Goal: Information Seeking & Learning: Learn about a topic

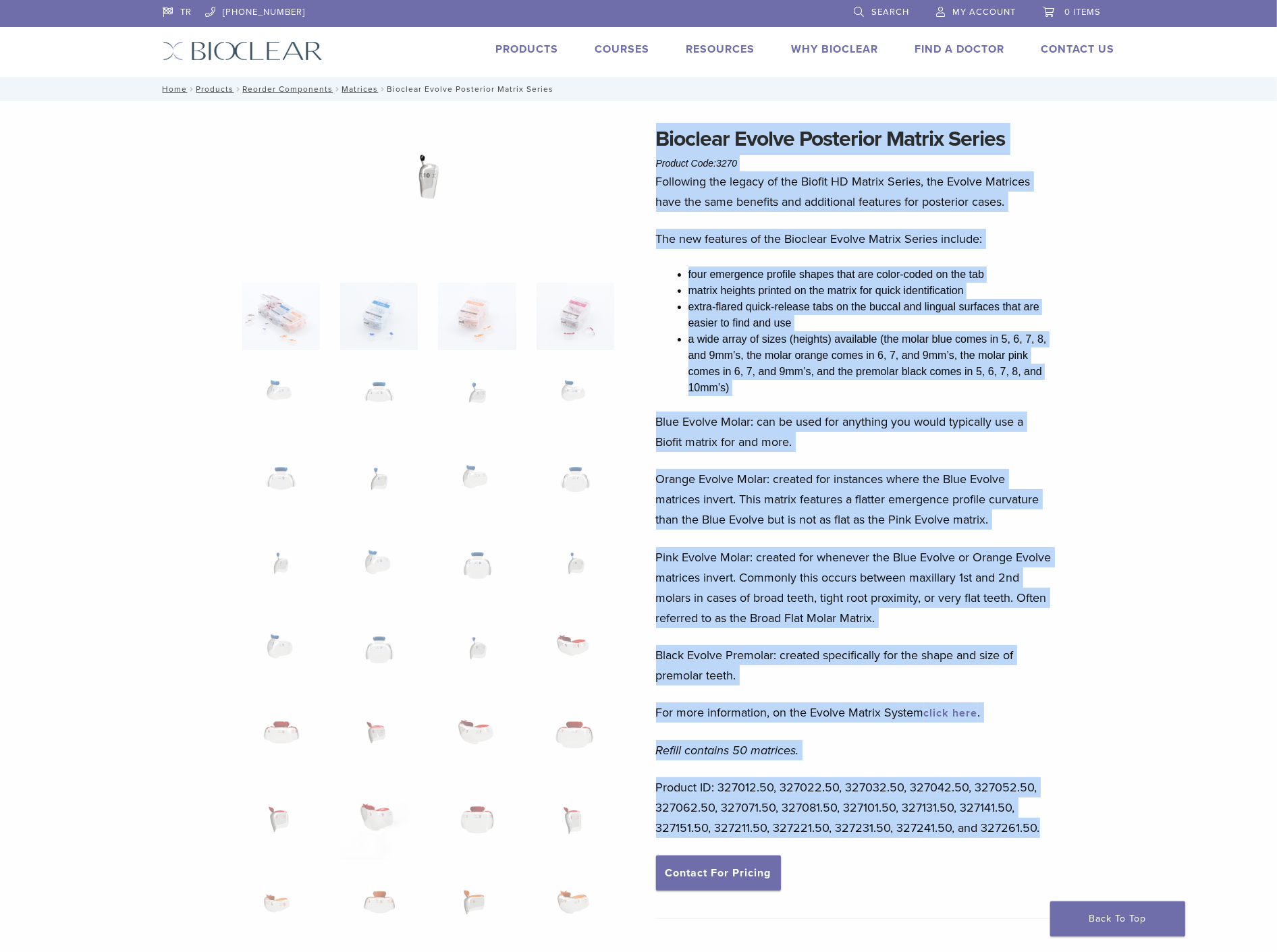
click at [878, 14] on span "Search" at bounding box center [890, 12] width 37 height 11
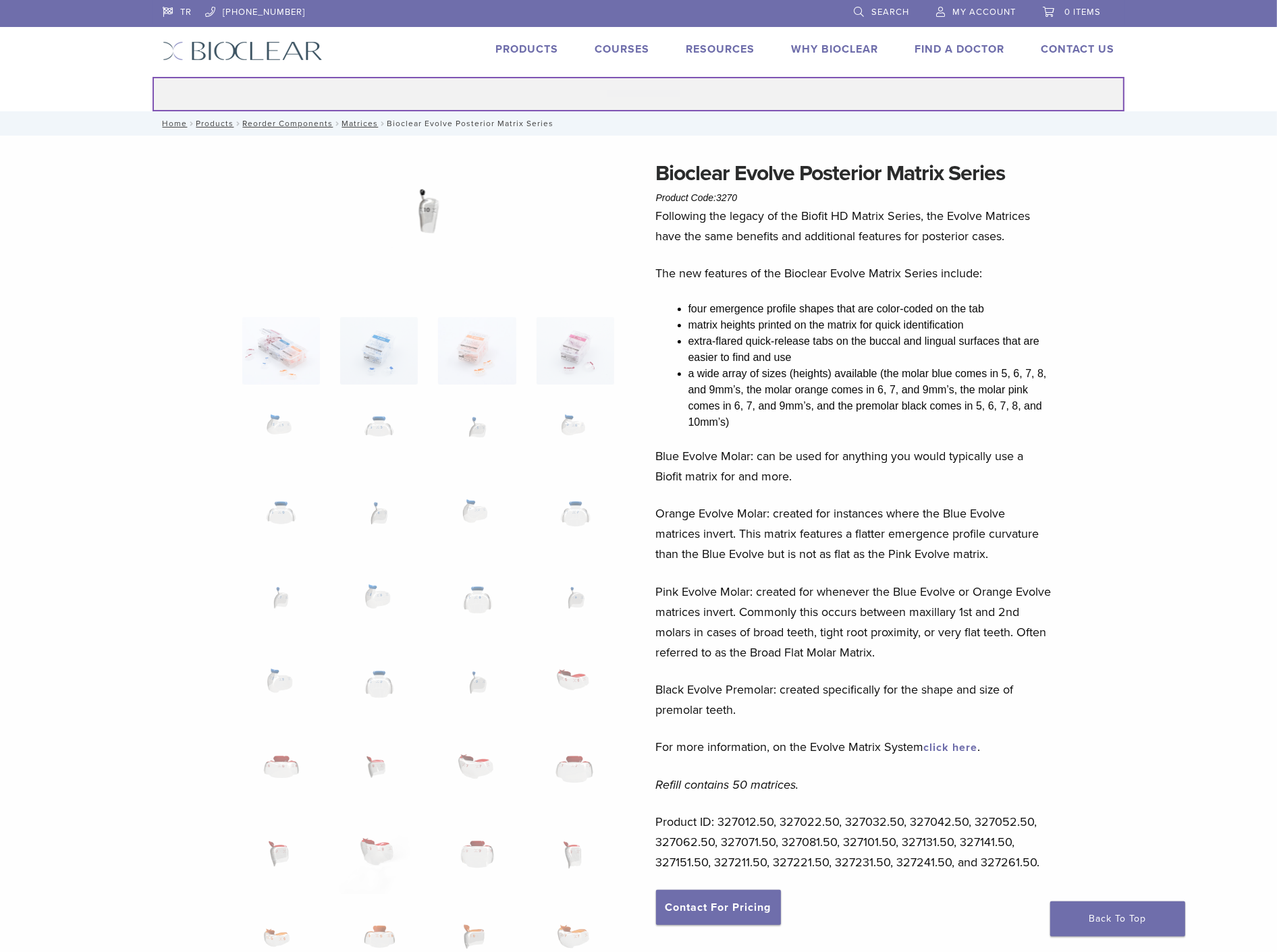
click at [599, 92] on input "Search for:" at bounding box center [638, 94] width 972 height 35
type input "*****"
click at [152, 76] on button "Search" at bounding box center [152, 76] width 1 height 1
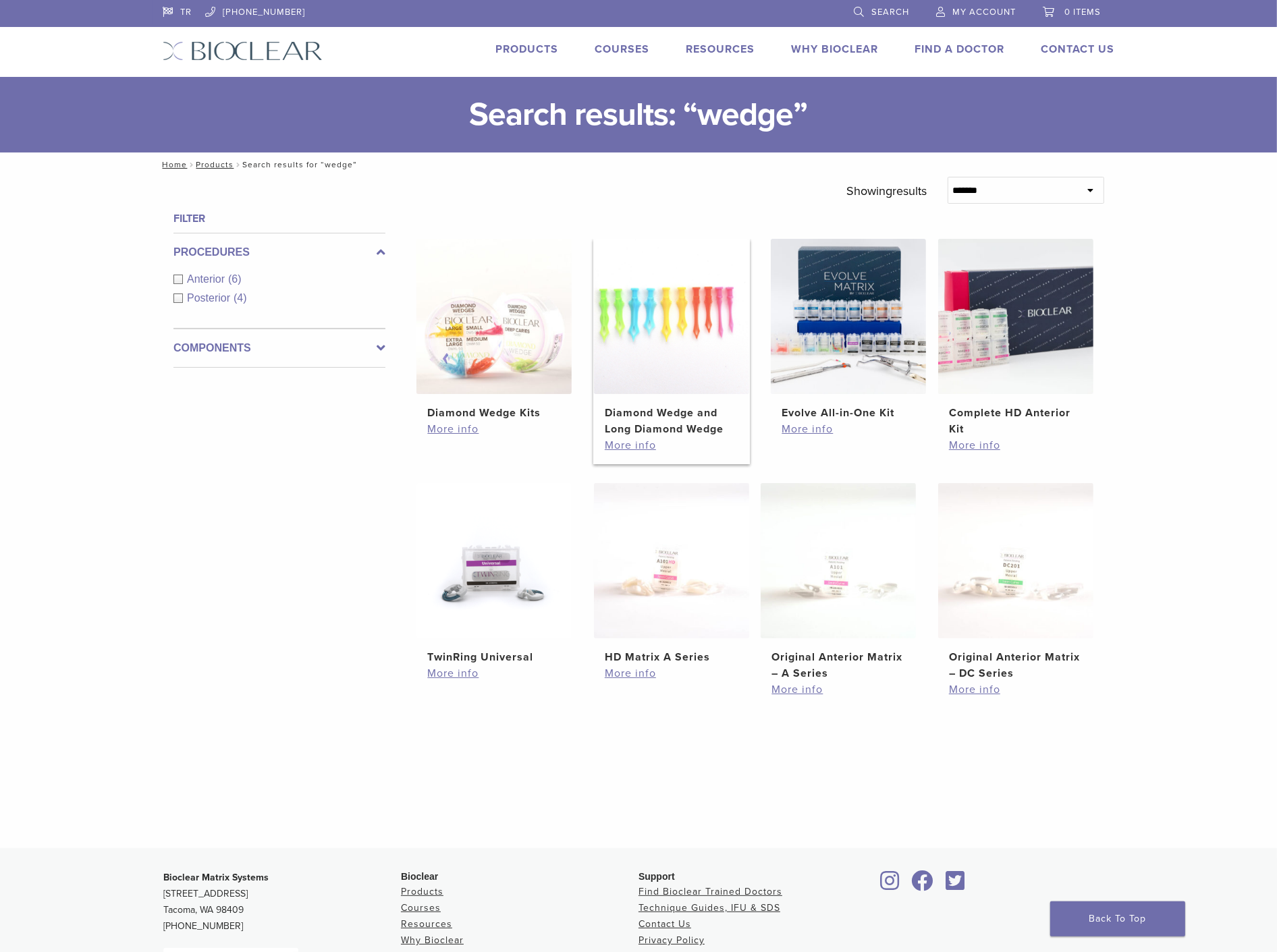
click at [659, 340] on img at bounding box center [672, 317] width 155 height 155
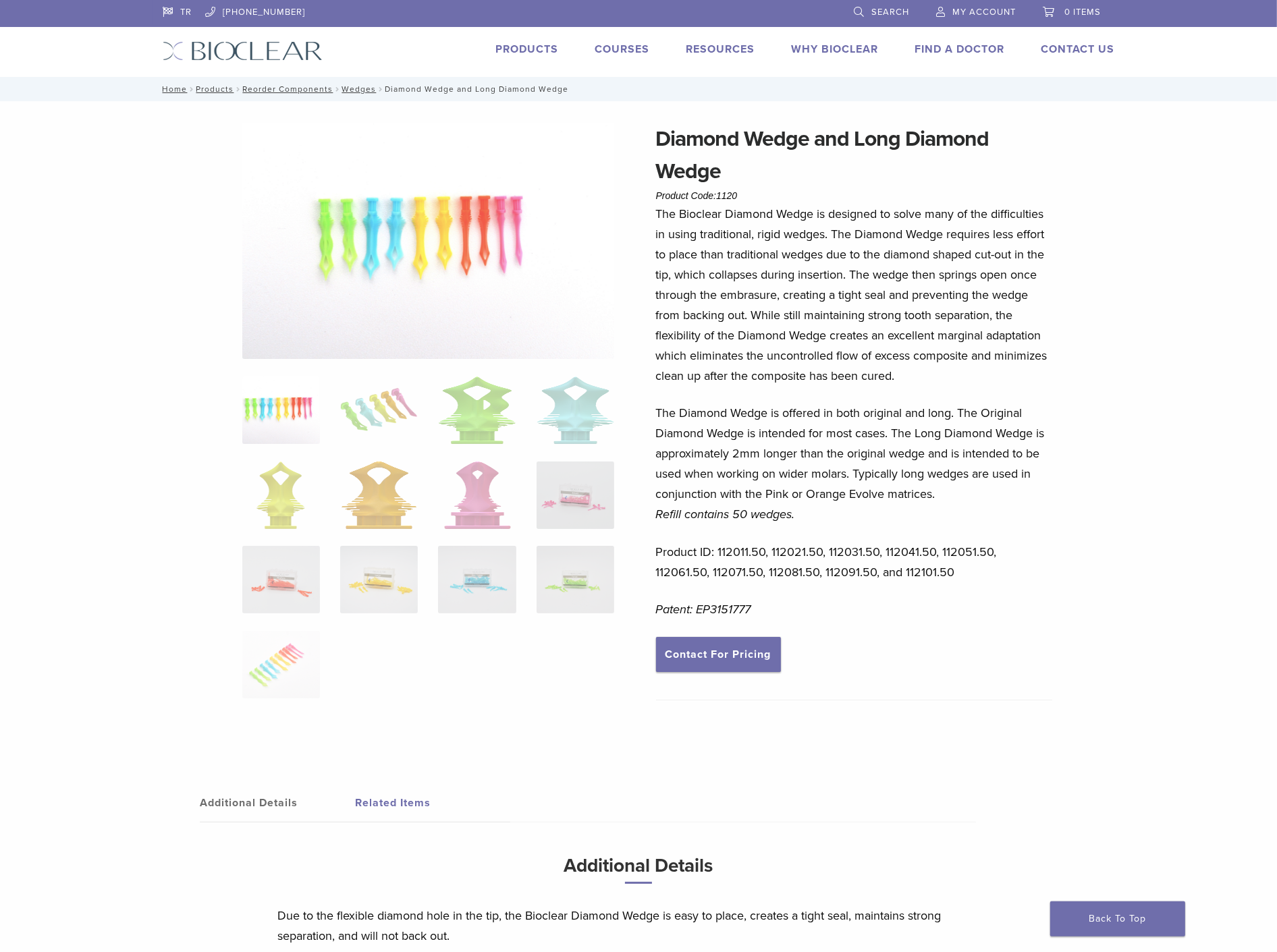
click at [366, 233] on img at bounding box center [428, 241] width 372 height 236
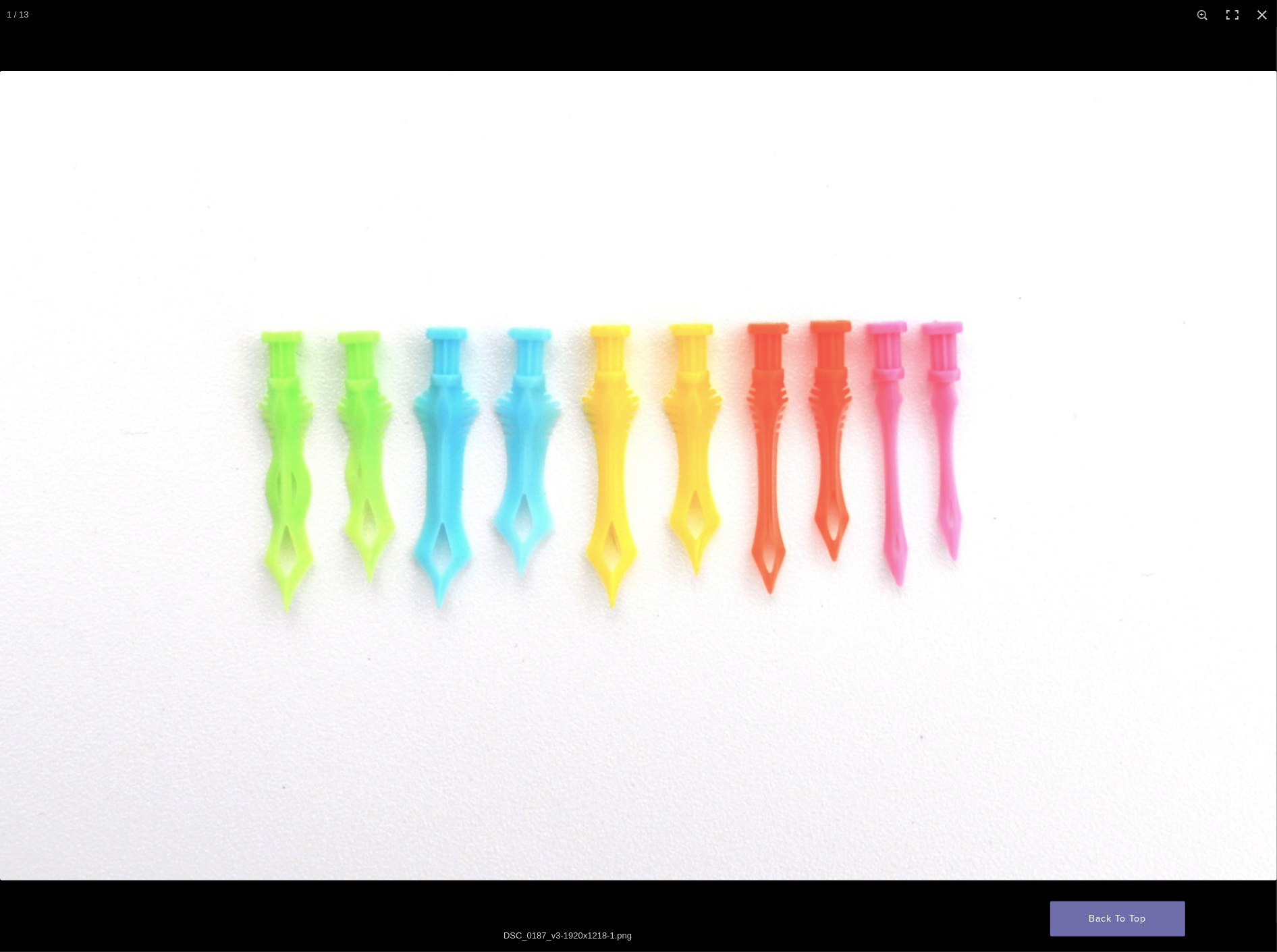
click at [1252, 476] on button "Next (arrow right)" at bounding box center [1253, 476] width 48 height 68
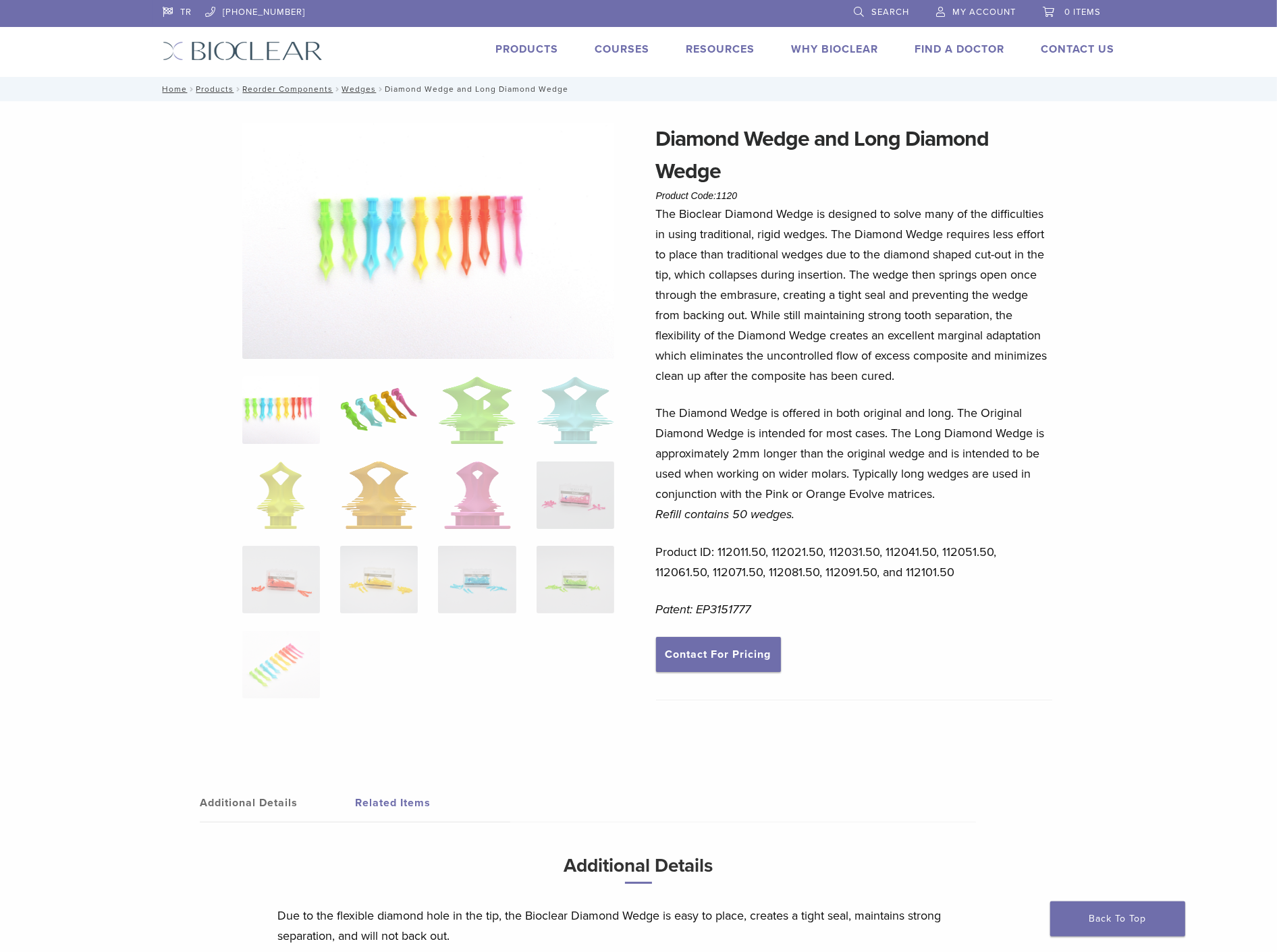
click at [376, 422] on img at bounding box center [379, 410] width 78 height 68
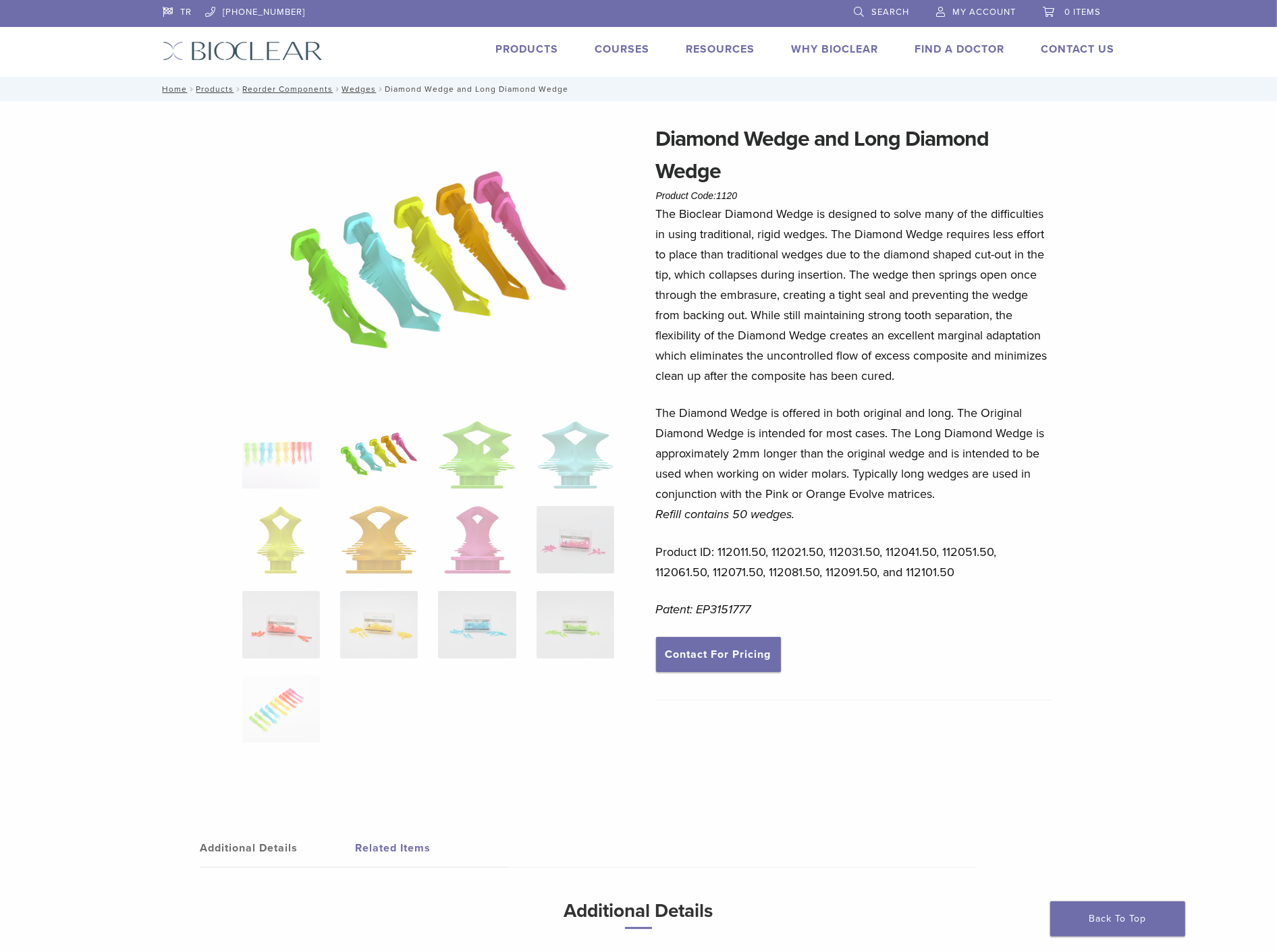
click at [387, 273] on img at bounding box center [428, 263] width 281 height 281
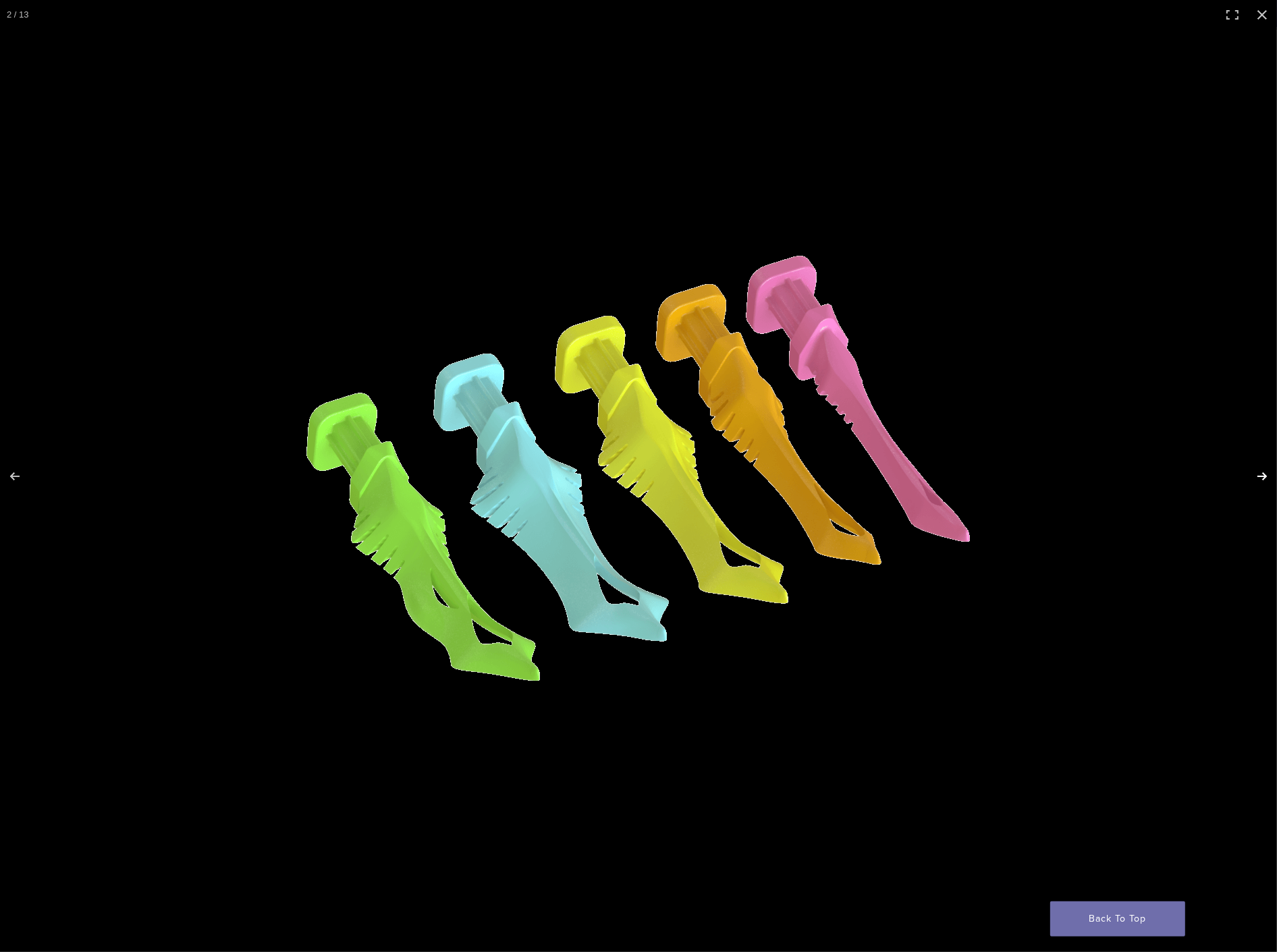
click at [1255, 480] on button "Next (arrow right)" at bounding box center [1253, 476] width 48 height 68
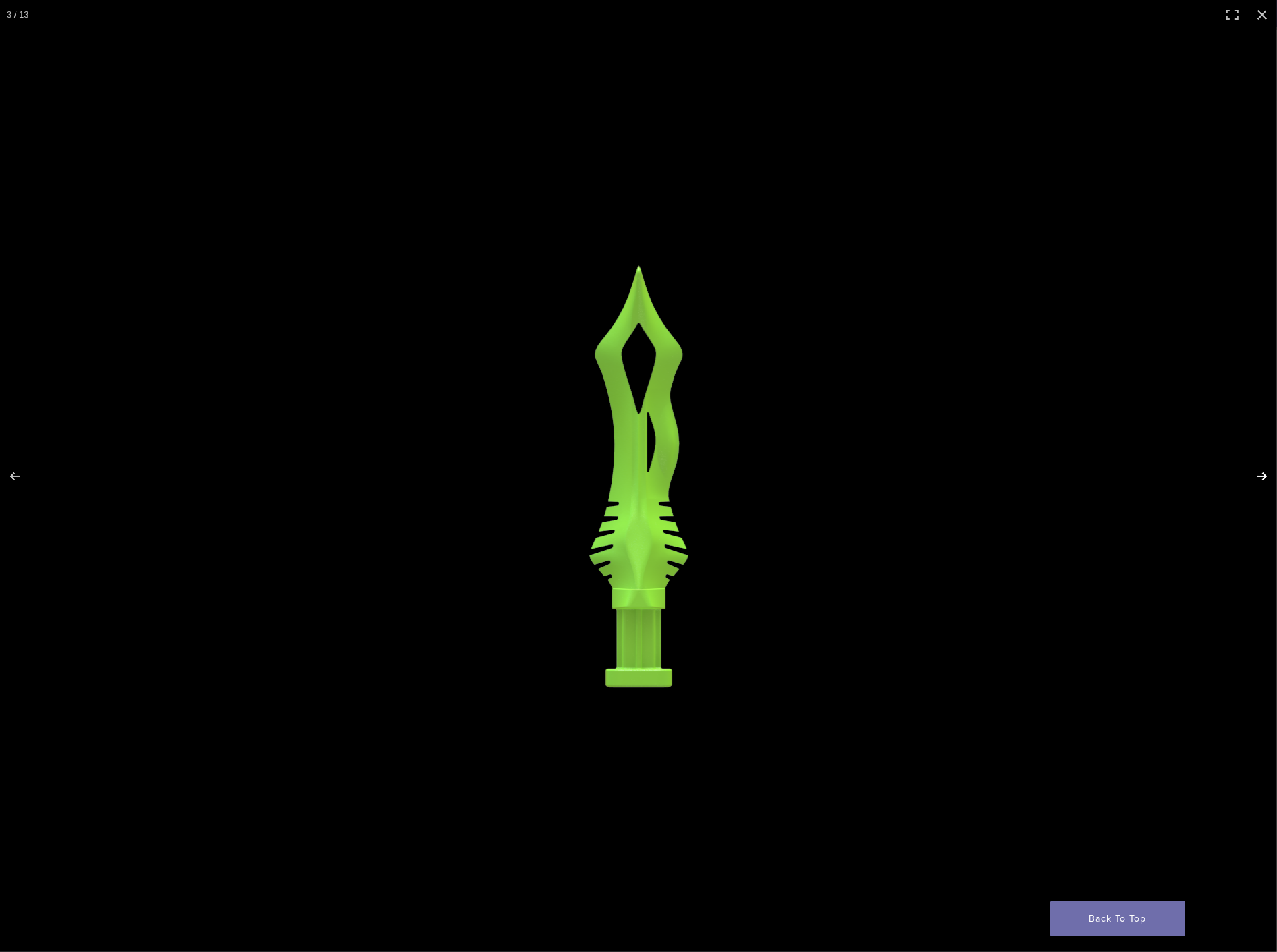
click at [1255, 480] on button "Next (arrow right)" at bounding box center [1253, 476] width 48 height 68
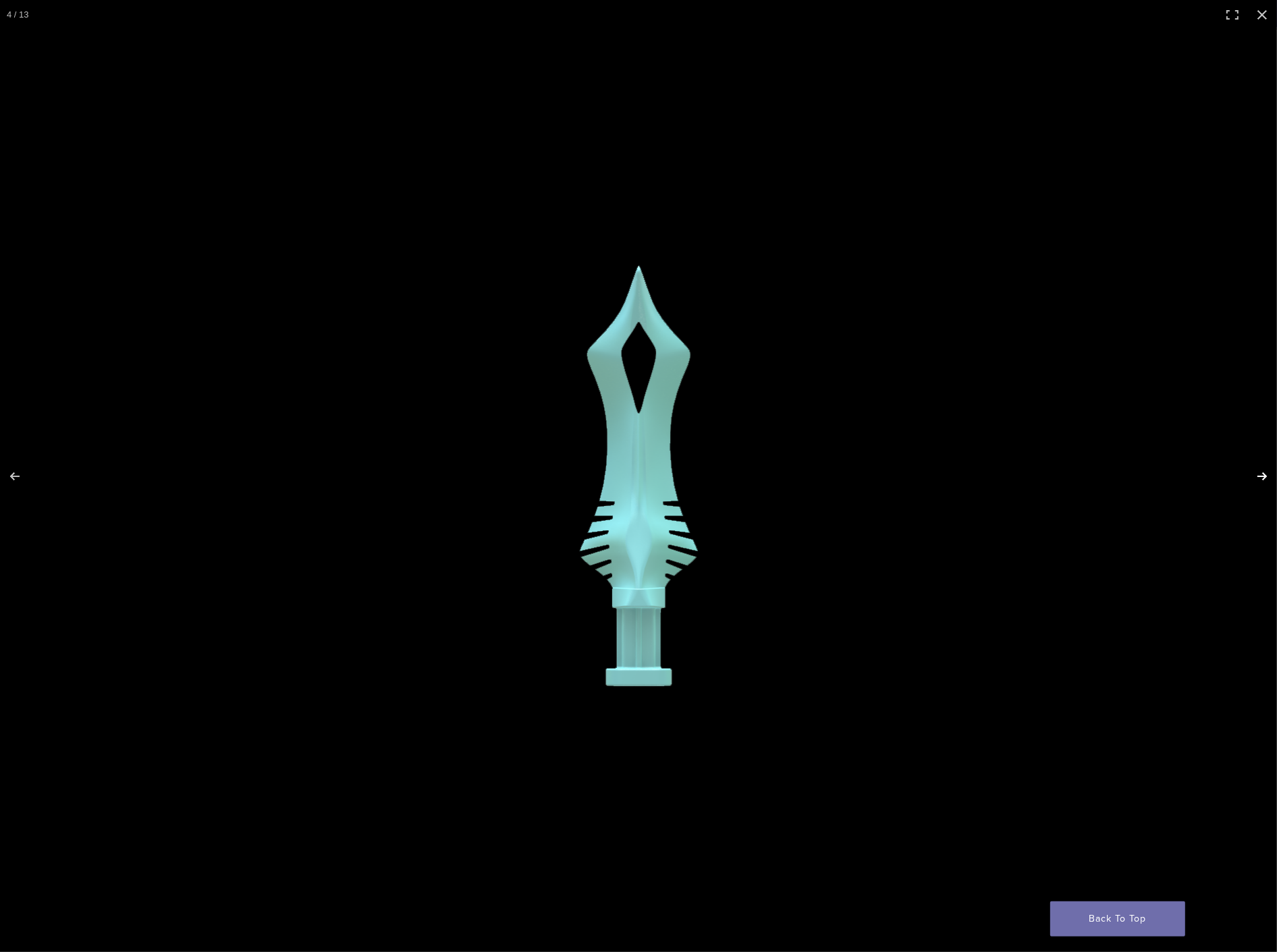
click at [1255, 480] on button "Next (arrow right)" at bounding box center [1253, 476] width 48 height 68
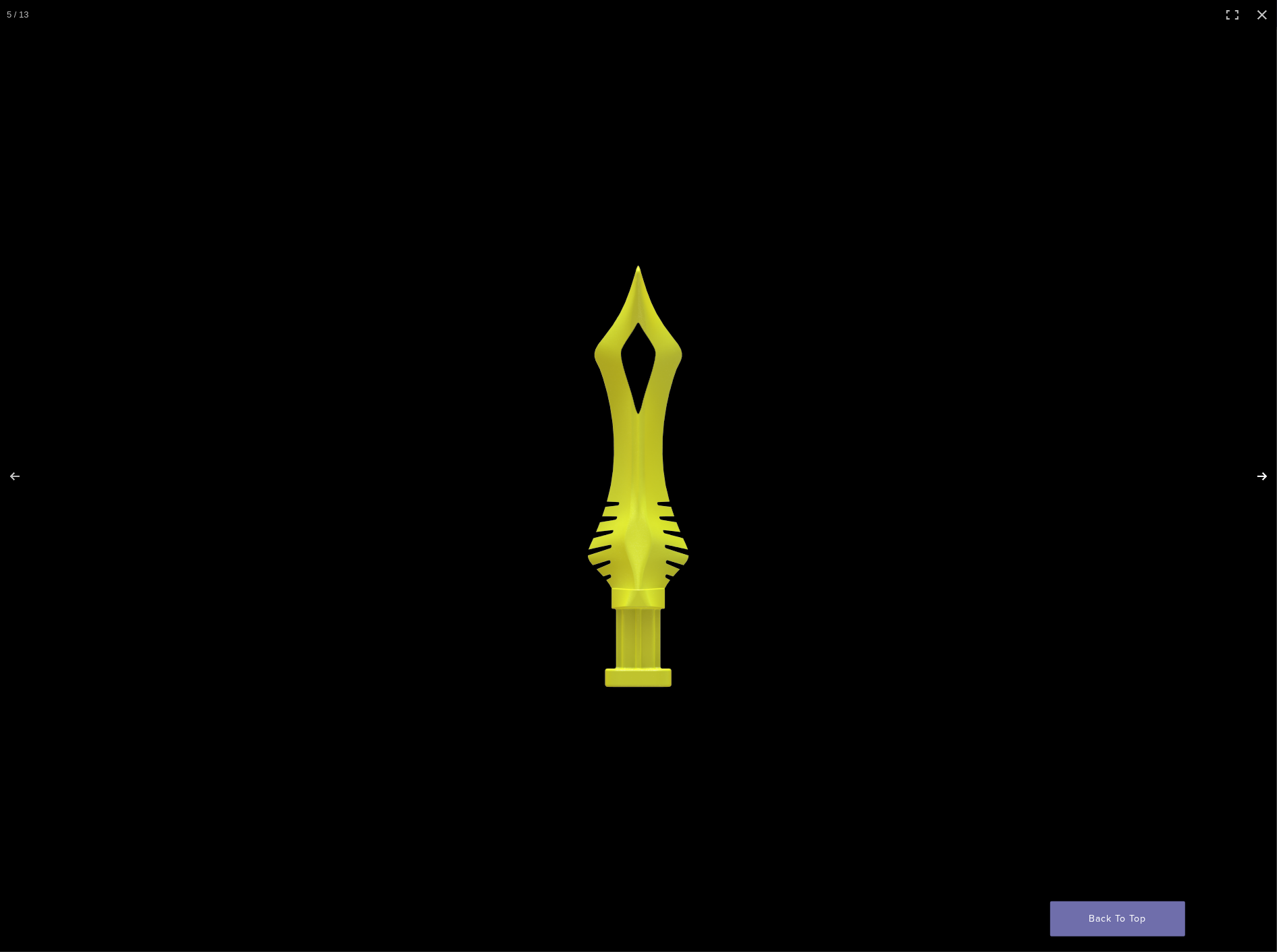
click at [1255, 480] on button "Next (arrow right)" at bounding box center [1253, 476] width 48 height 68
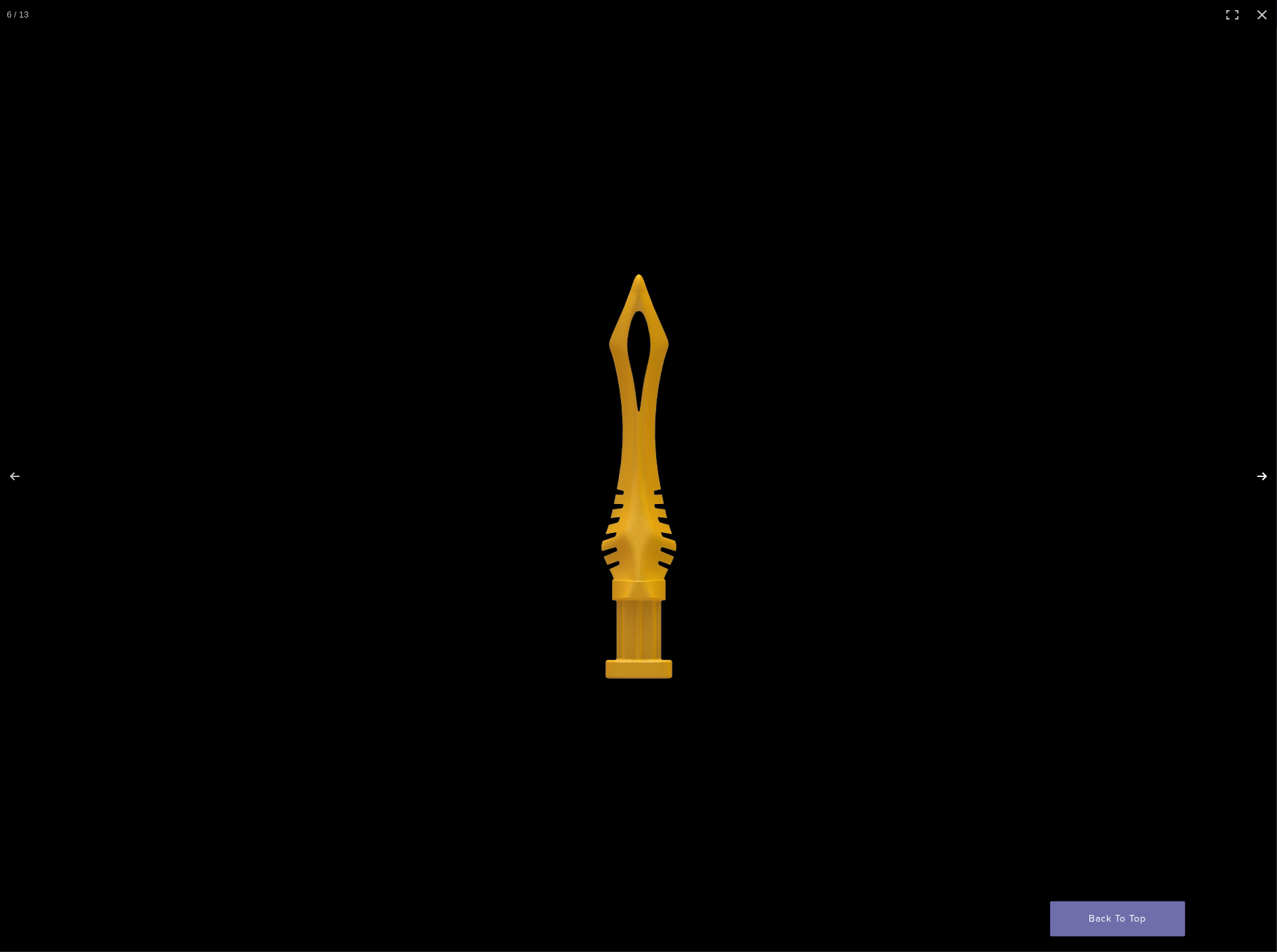
click at [1255, 480] on button "Next (arrow right)" at bounding box center [1253, 476] width 48 height 68
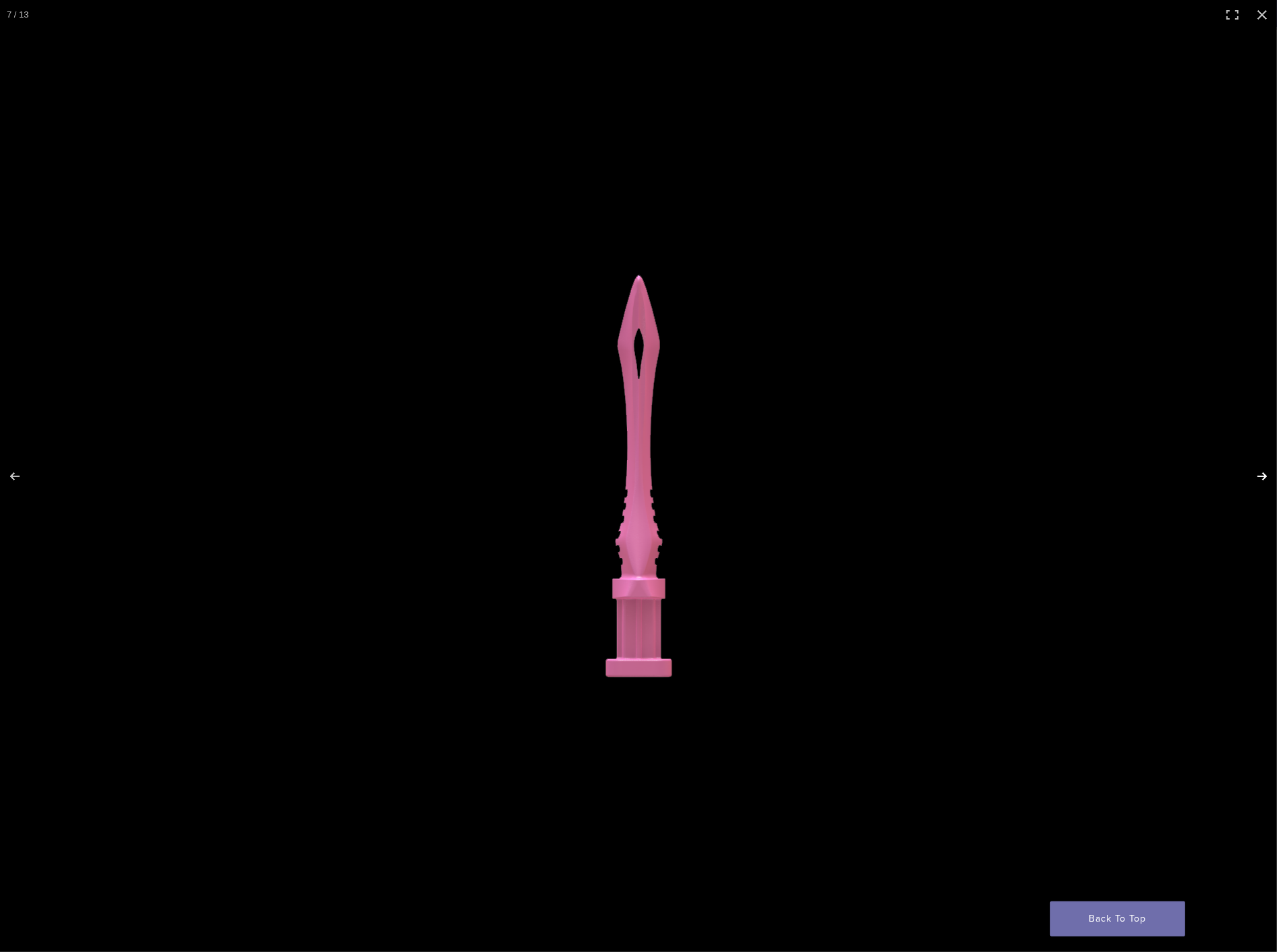
click at [1255, 480] on button "Next (arrow right)" at bounding box center [1253, 476] width 48 height 68
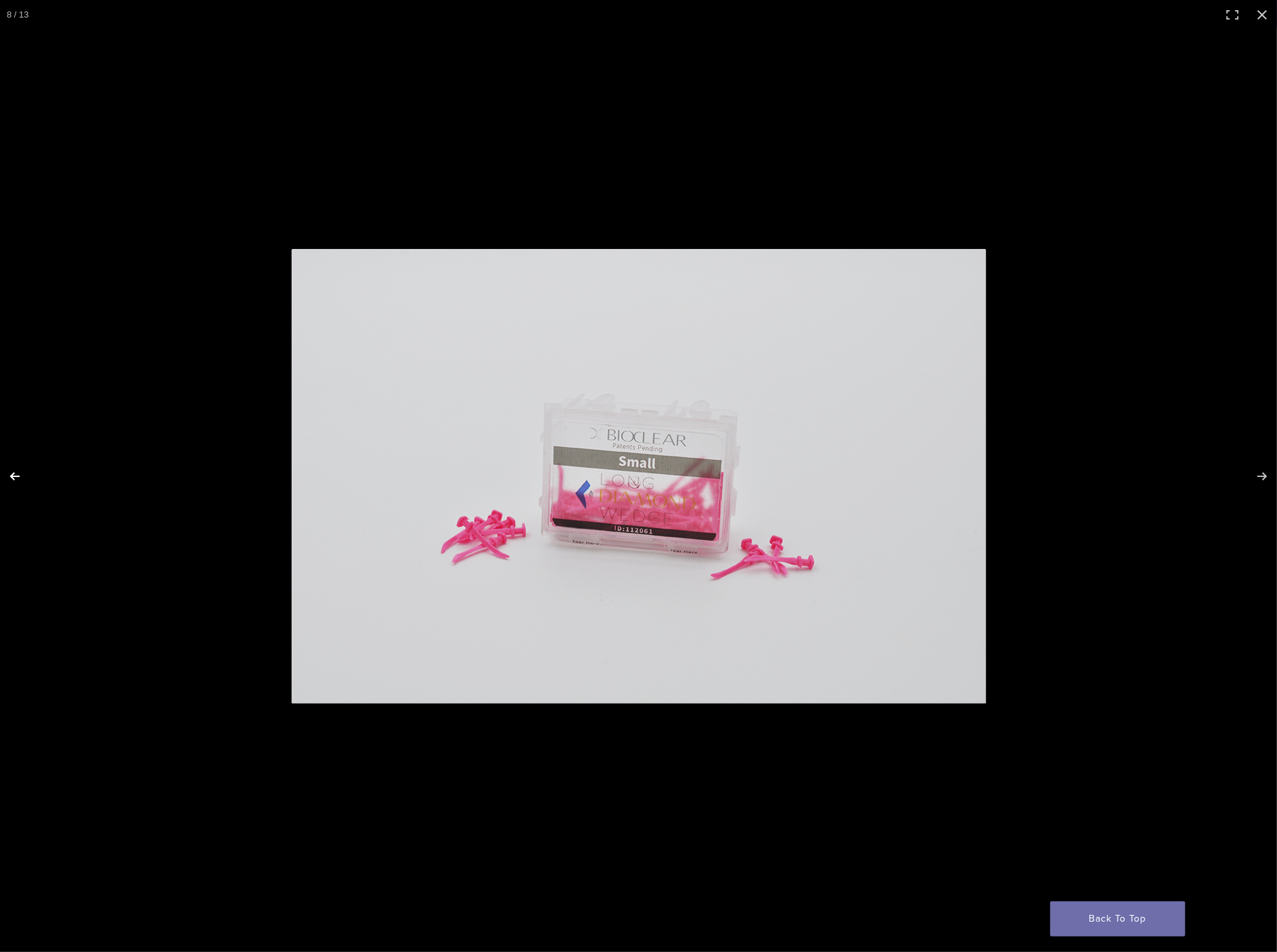
click at [10, 481] on button "Previous (arrow left)" at bounding box center [24, 476] width 48 height 68
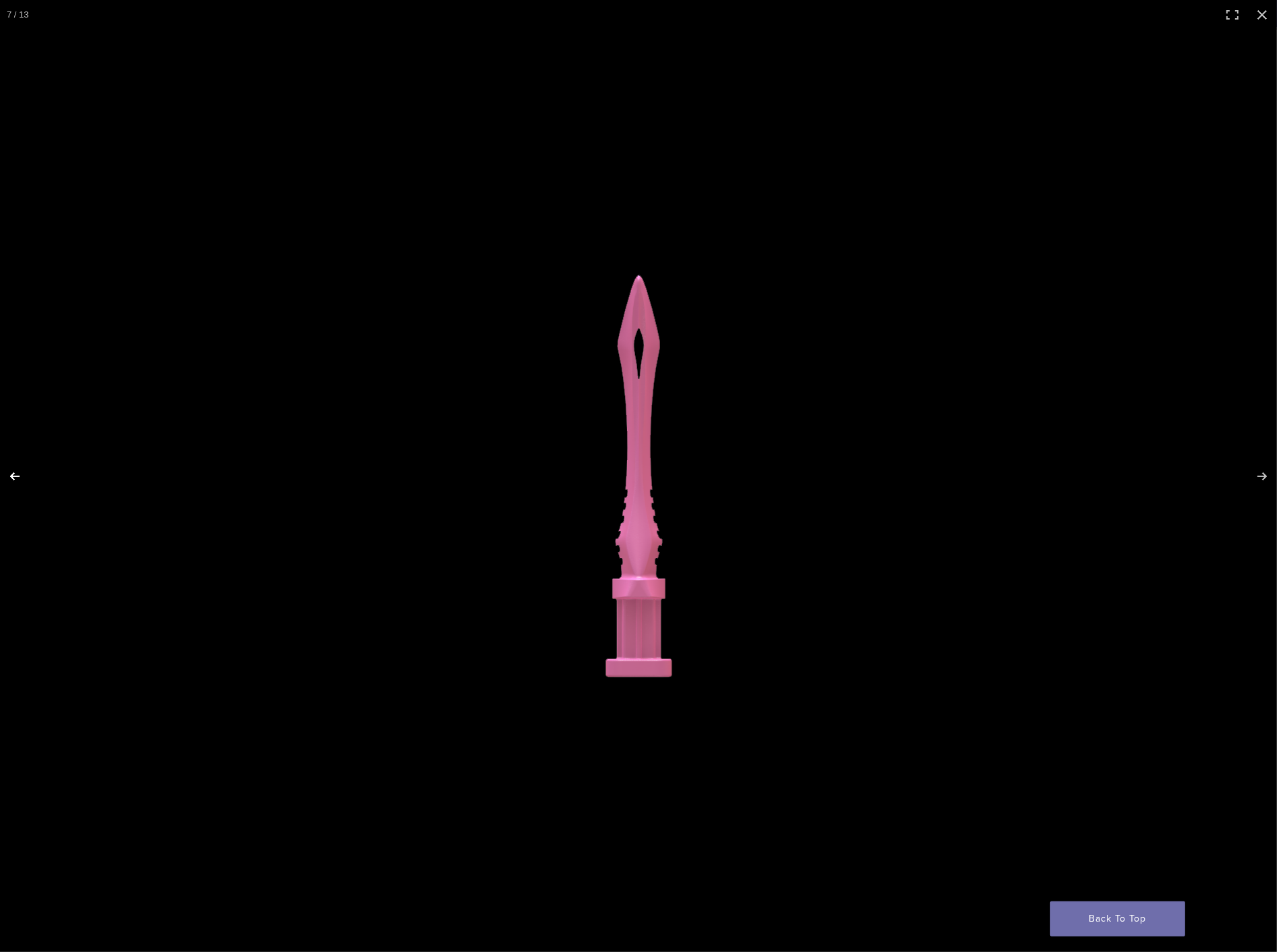
click at [11, 481] on button "Previous (arrow left)" at bounding box center [24, 476] width 48 height 68
click at [12, 482] on button "Previous (arrow left)" at bounding box center [24, 476] width 48 height 68
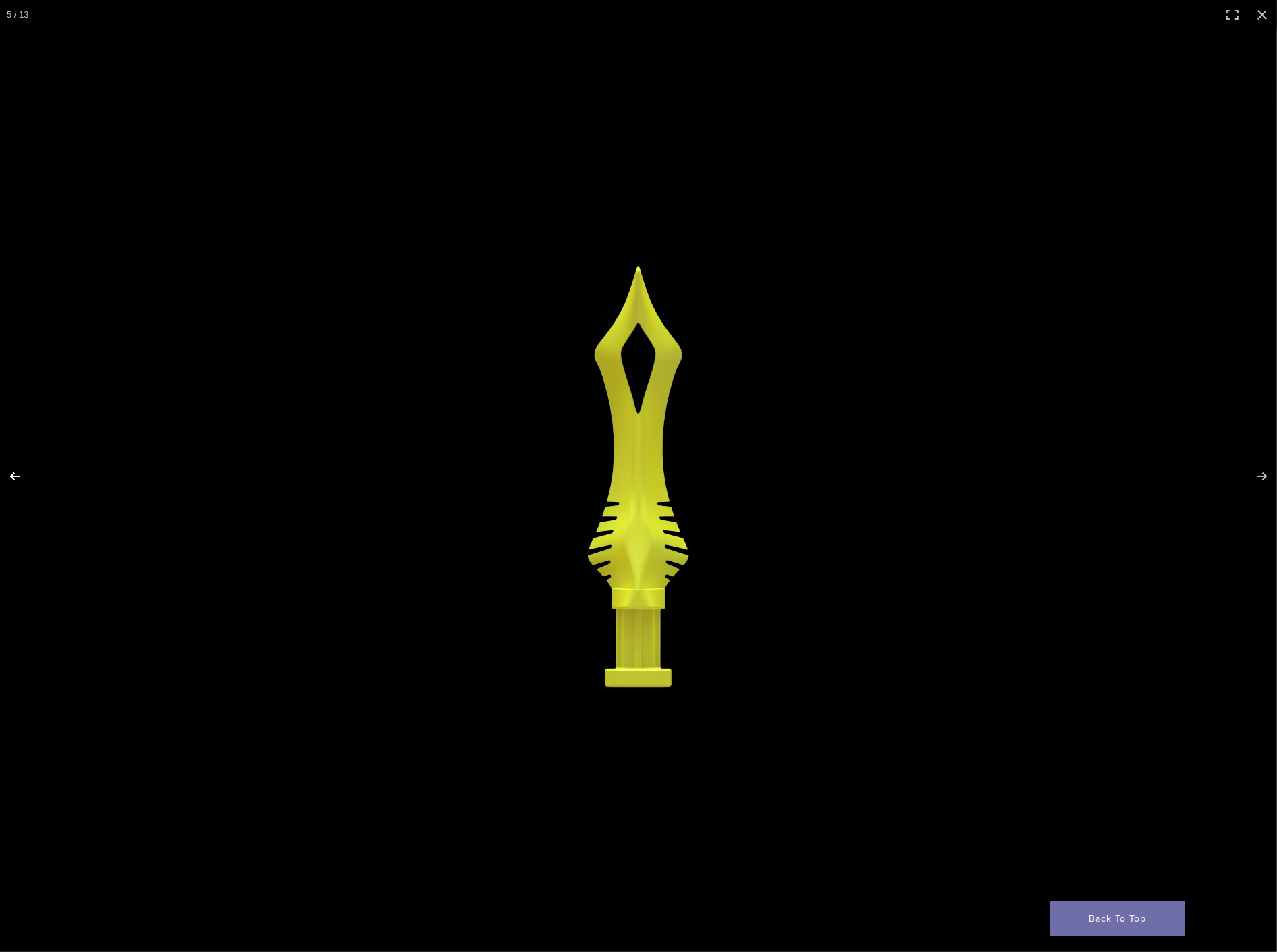
click at [12, 483] on button "Previous (arrow left)" at bounding box center [24, 476] width 48 height 68
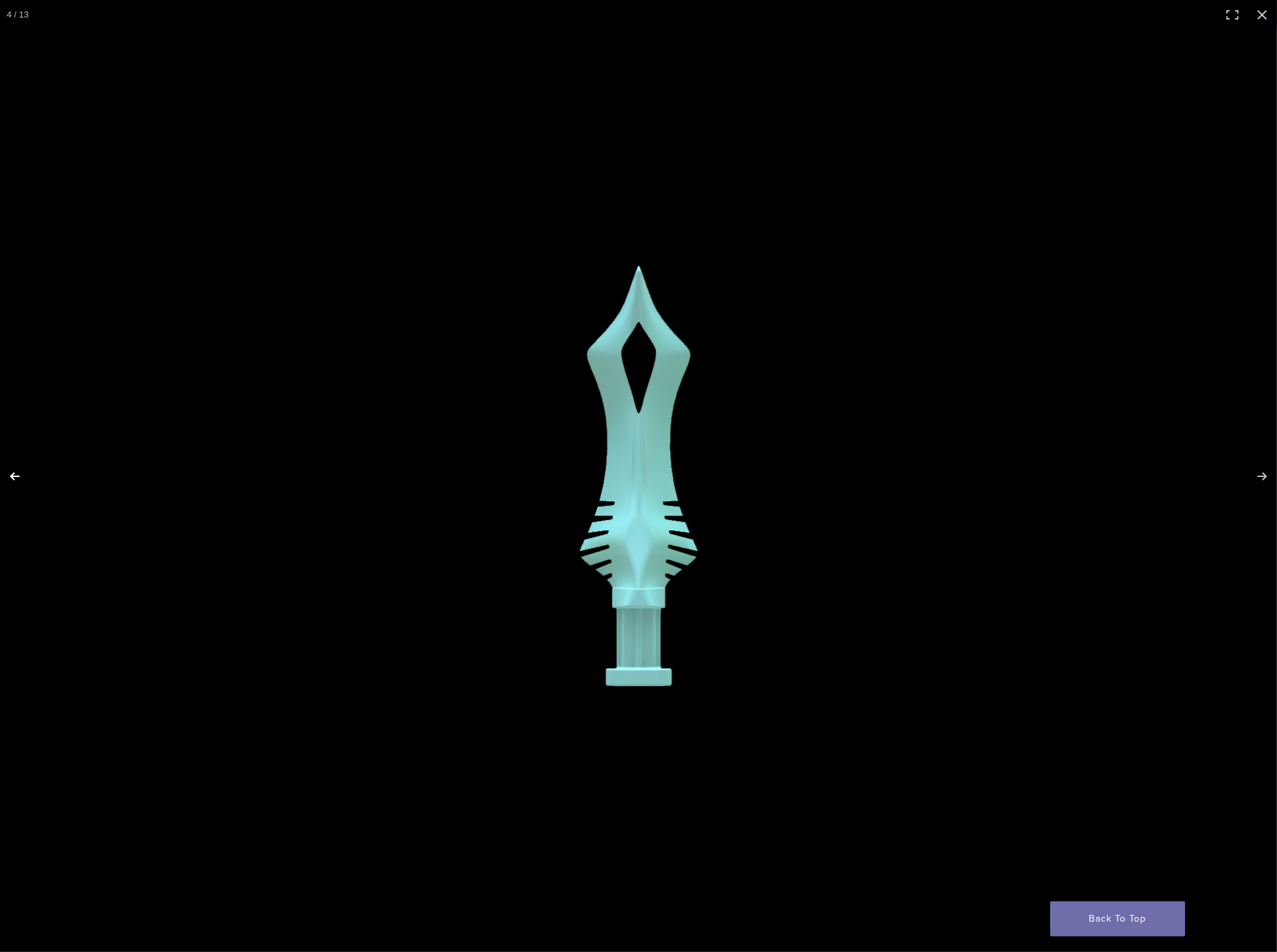
click at [12, 483] on button "Previous (arrow left)" at bounding box center [24, 476] width 48 height 68
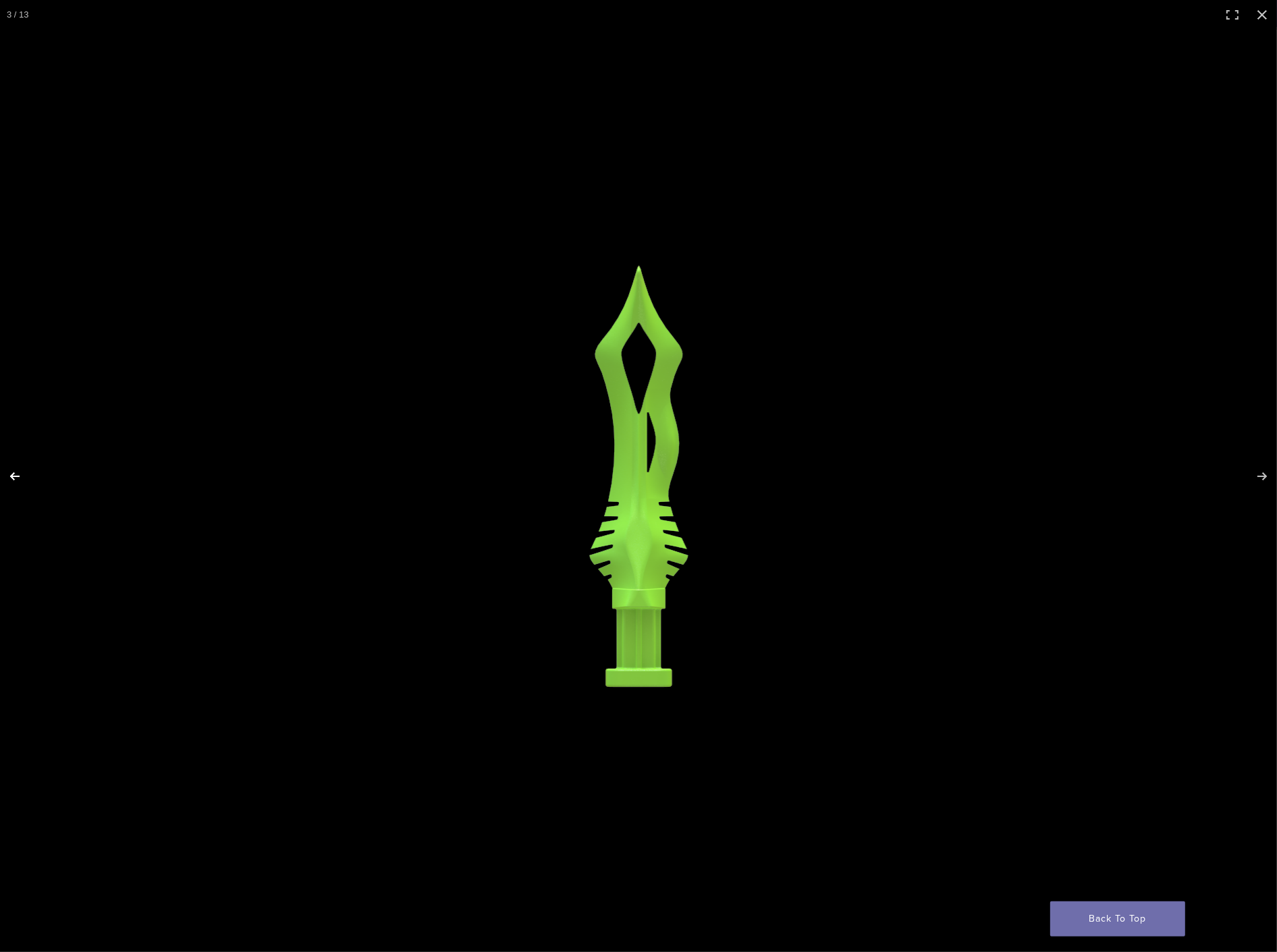
click at [12, 483] on button "Previous (arrow left)" at bounding box center [24, 476] width 48 height 68
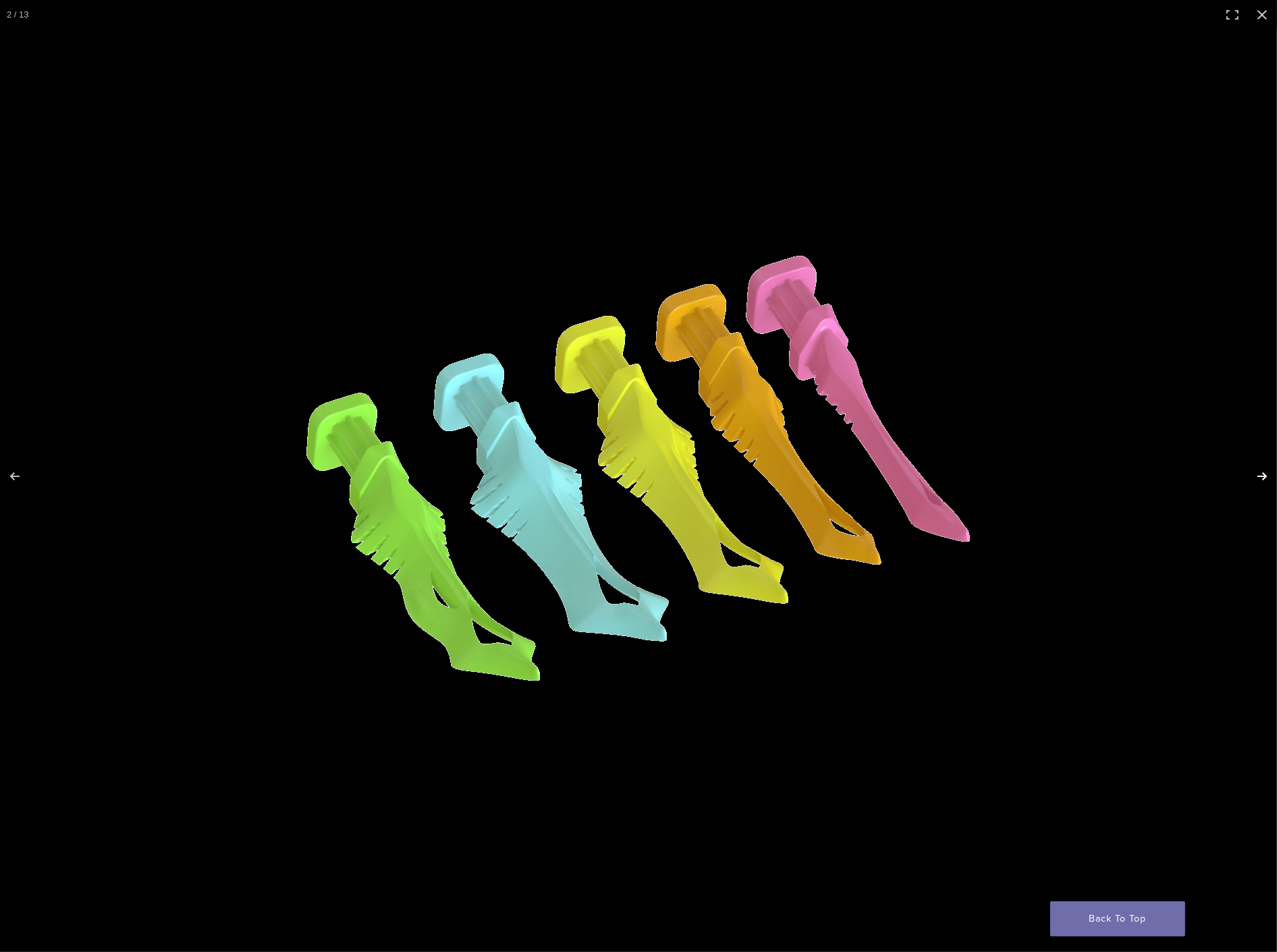
click at [1266, 469] on button "Next (arrow right)" at bounding box center [1253, 476] width 48 height 68
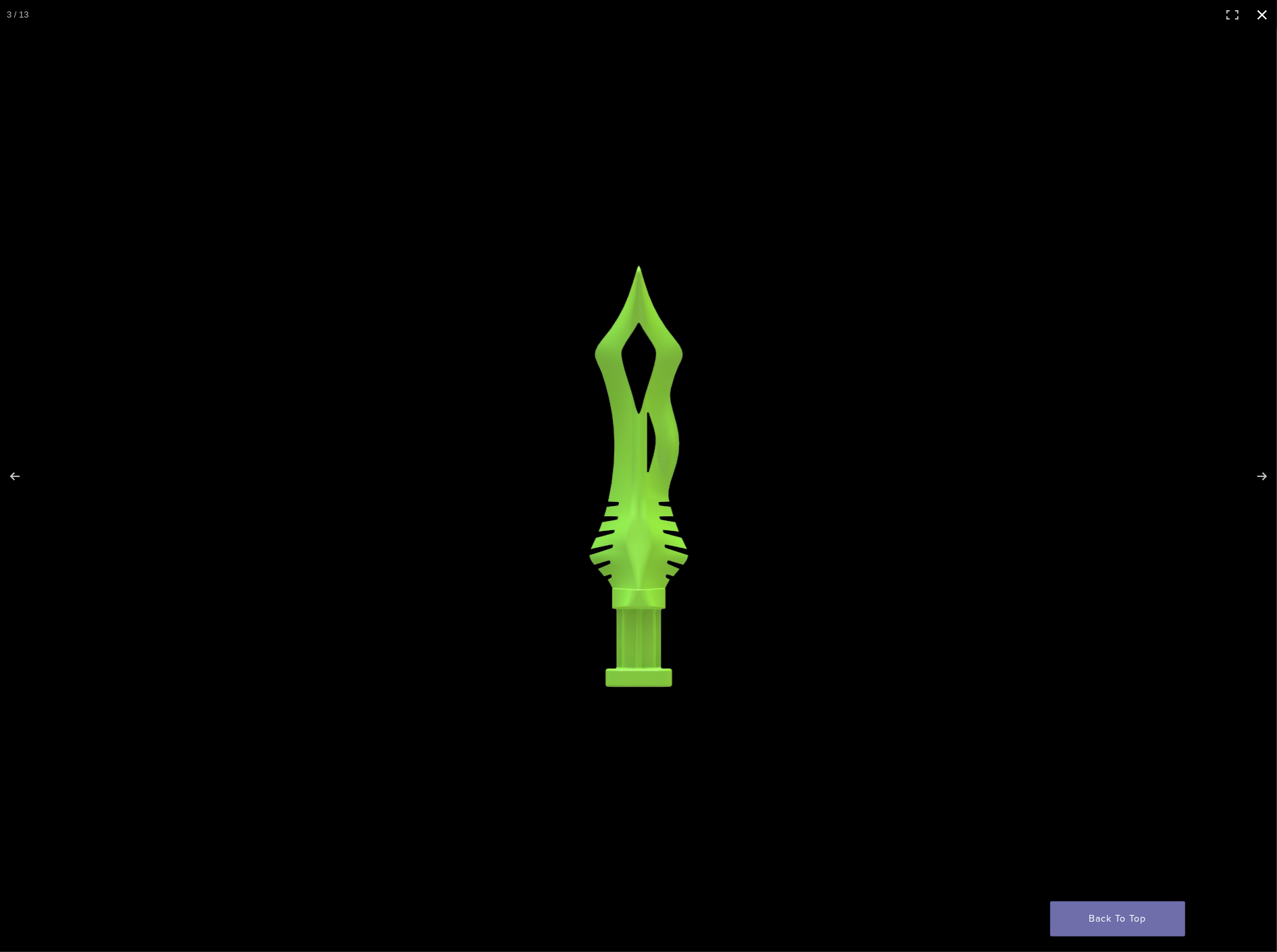
click at [1263, 16] on button "Close (Esc)" at bounding box center [1261, 14] width 30 height 30
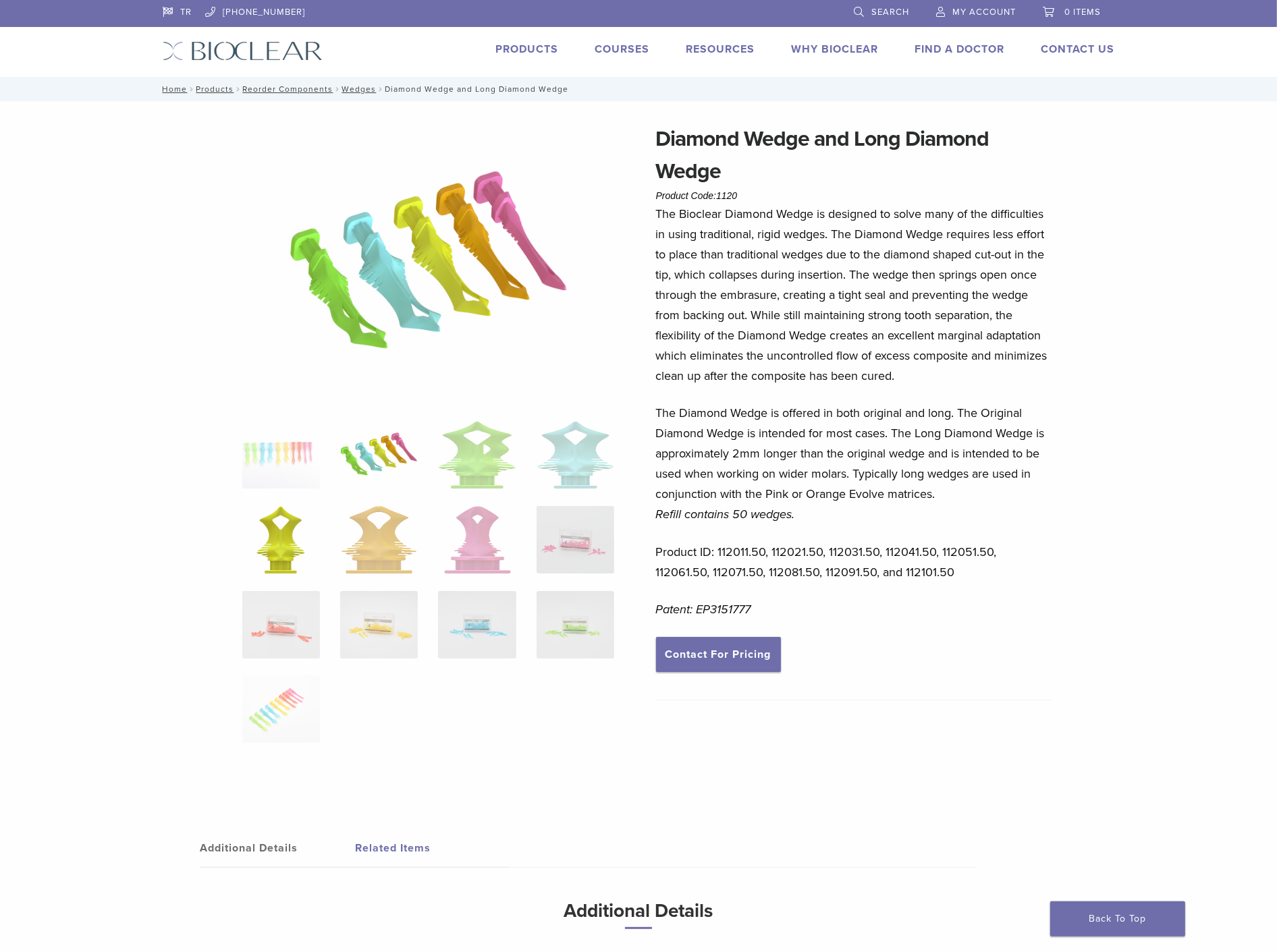
click at [284, 544] on img at bounding box center [280, 540] width 48 height 68
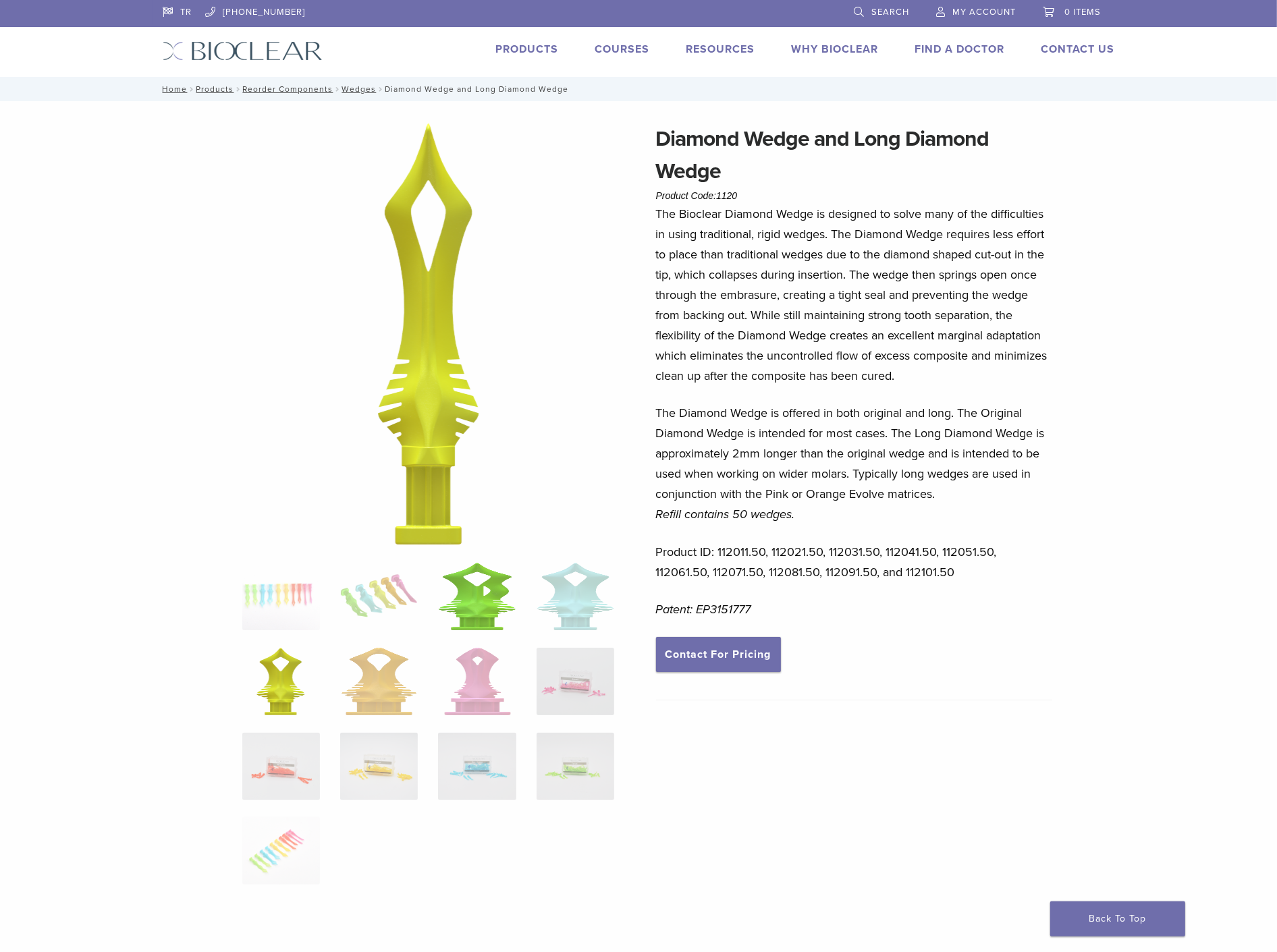
click at [484, 584] on img at bounding box center [477, 597] width 78 height 68
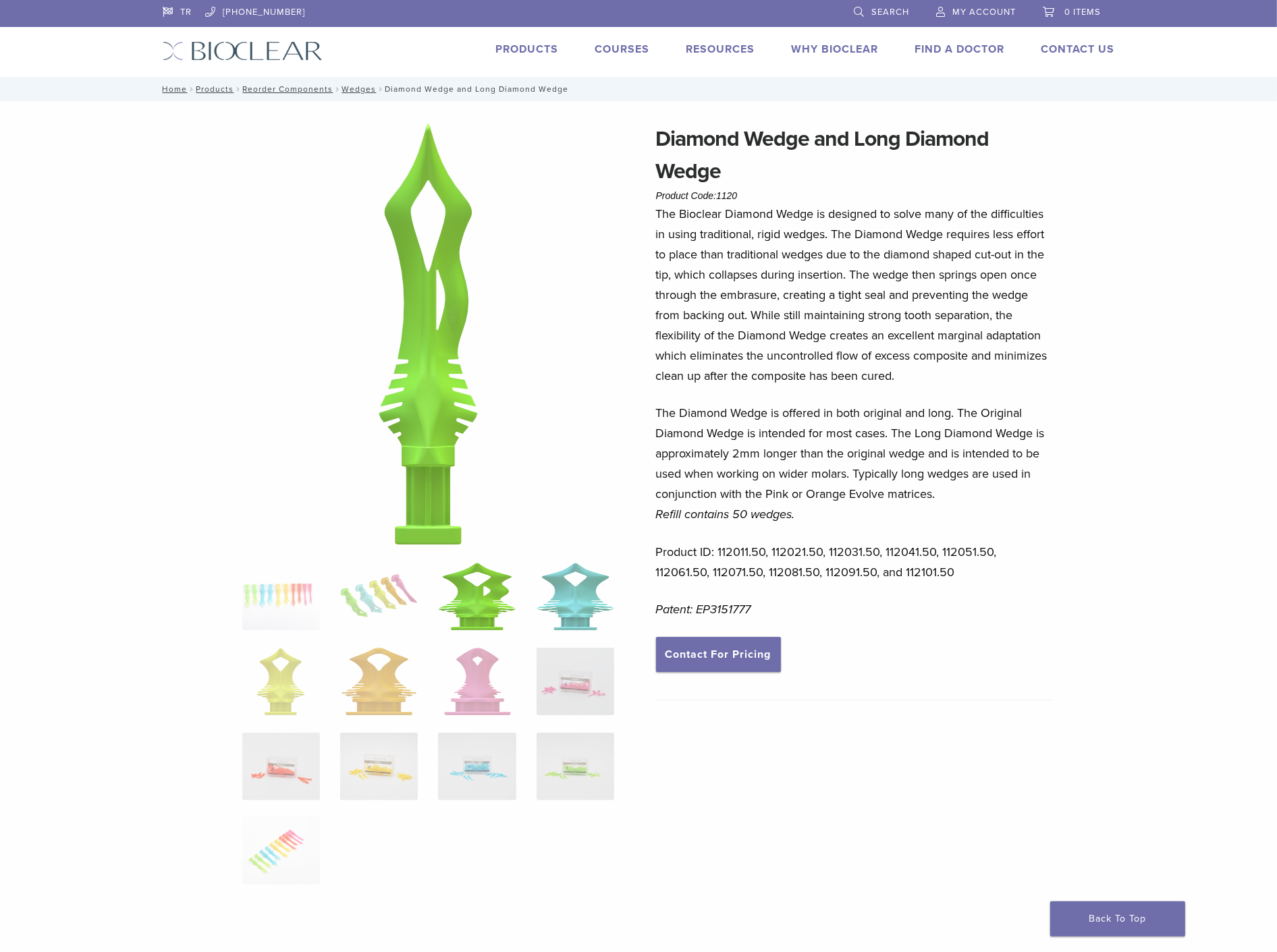
click at [576, 597] on img at bounding box center [575, 597] width 78 height 68
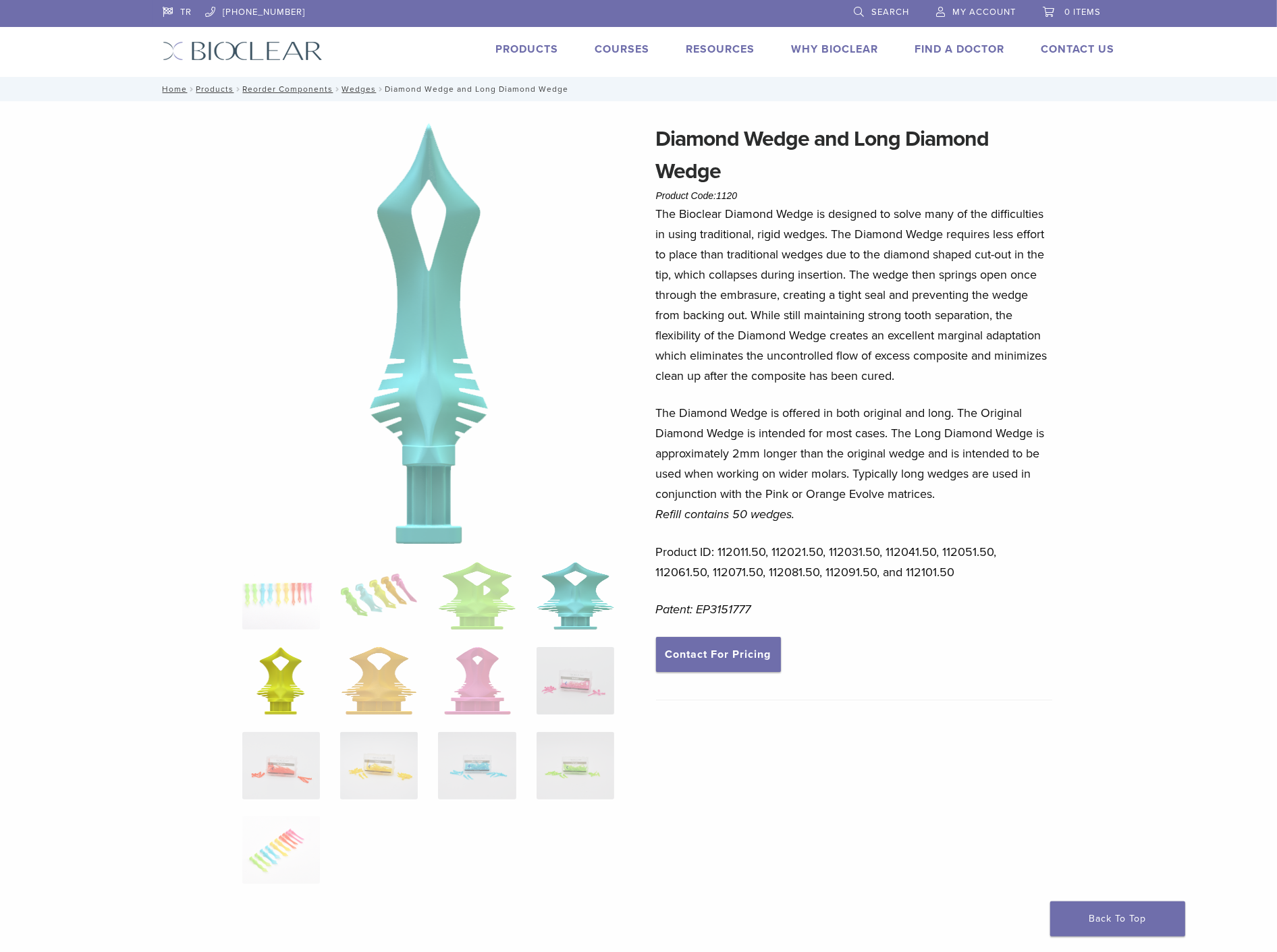
click at [288, 681] on img at bounding box center [280, 681] width 48 height 68
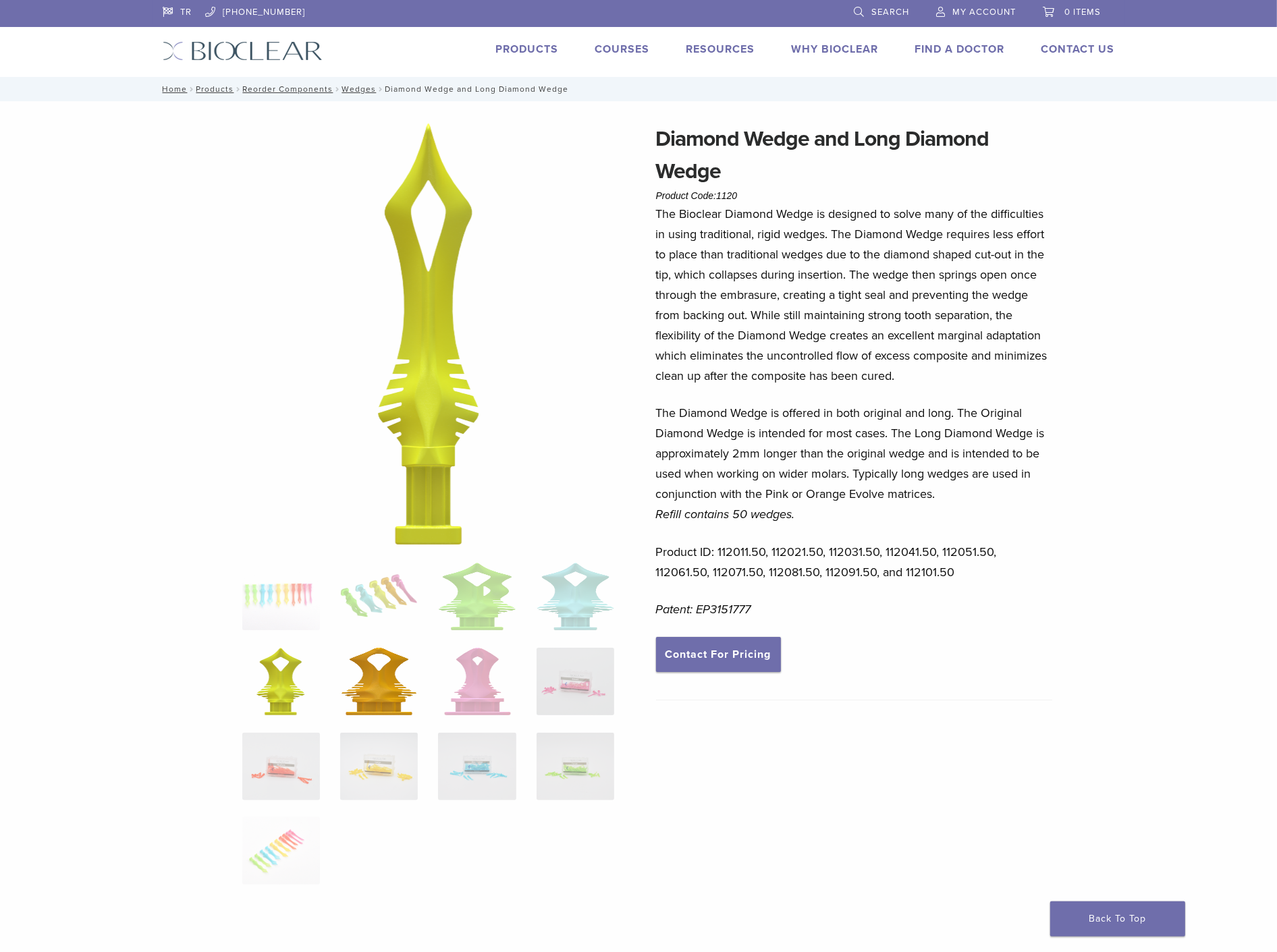
click at [378, 685] on img at bounding box center [379, 681] width 75 height 68
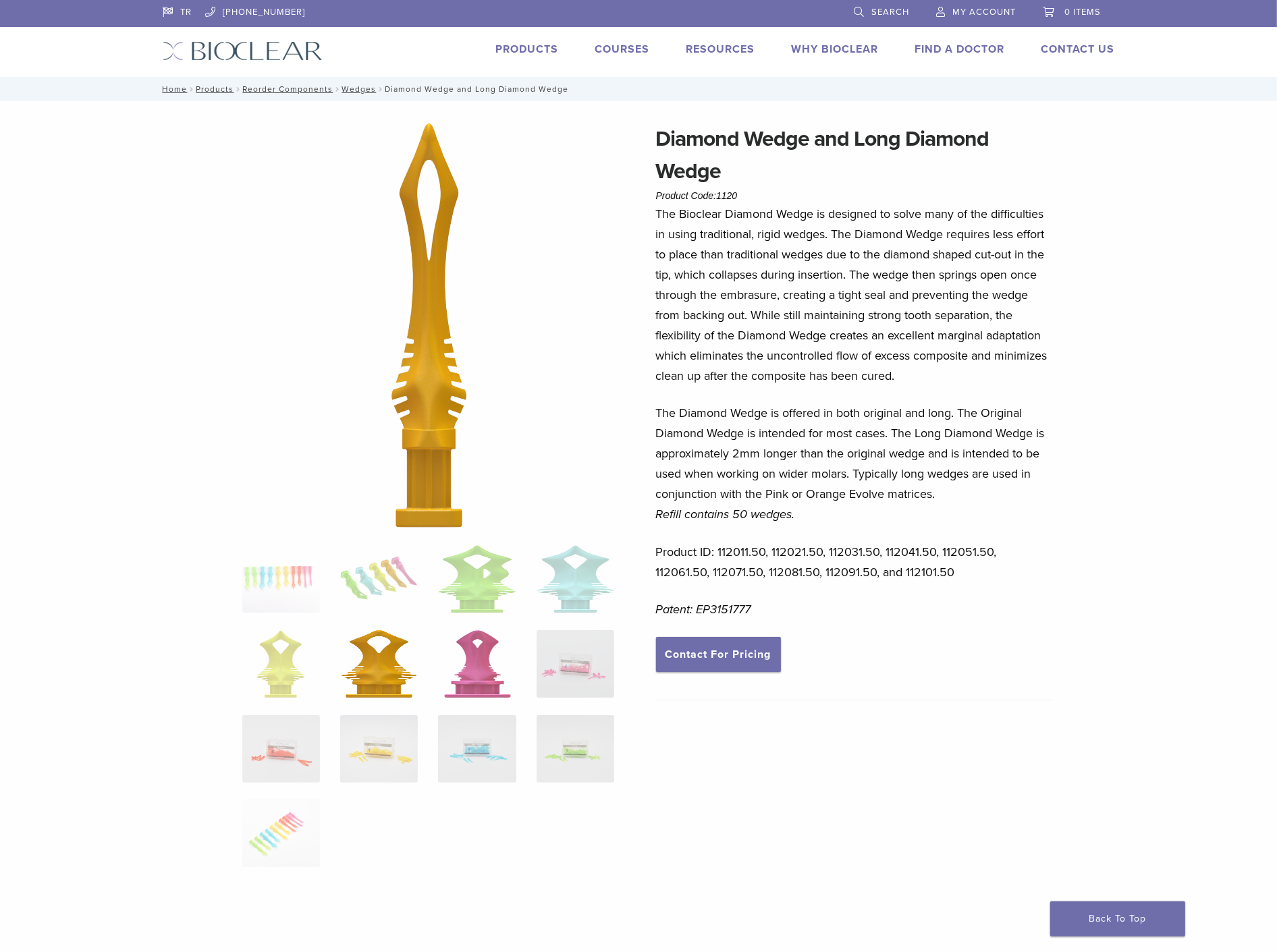
click at [474, 673] on img at bounding box center [477, 664] width 67 height 68
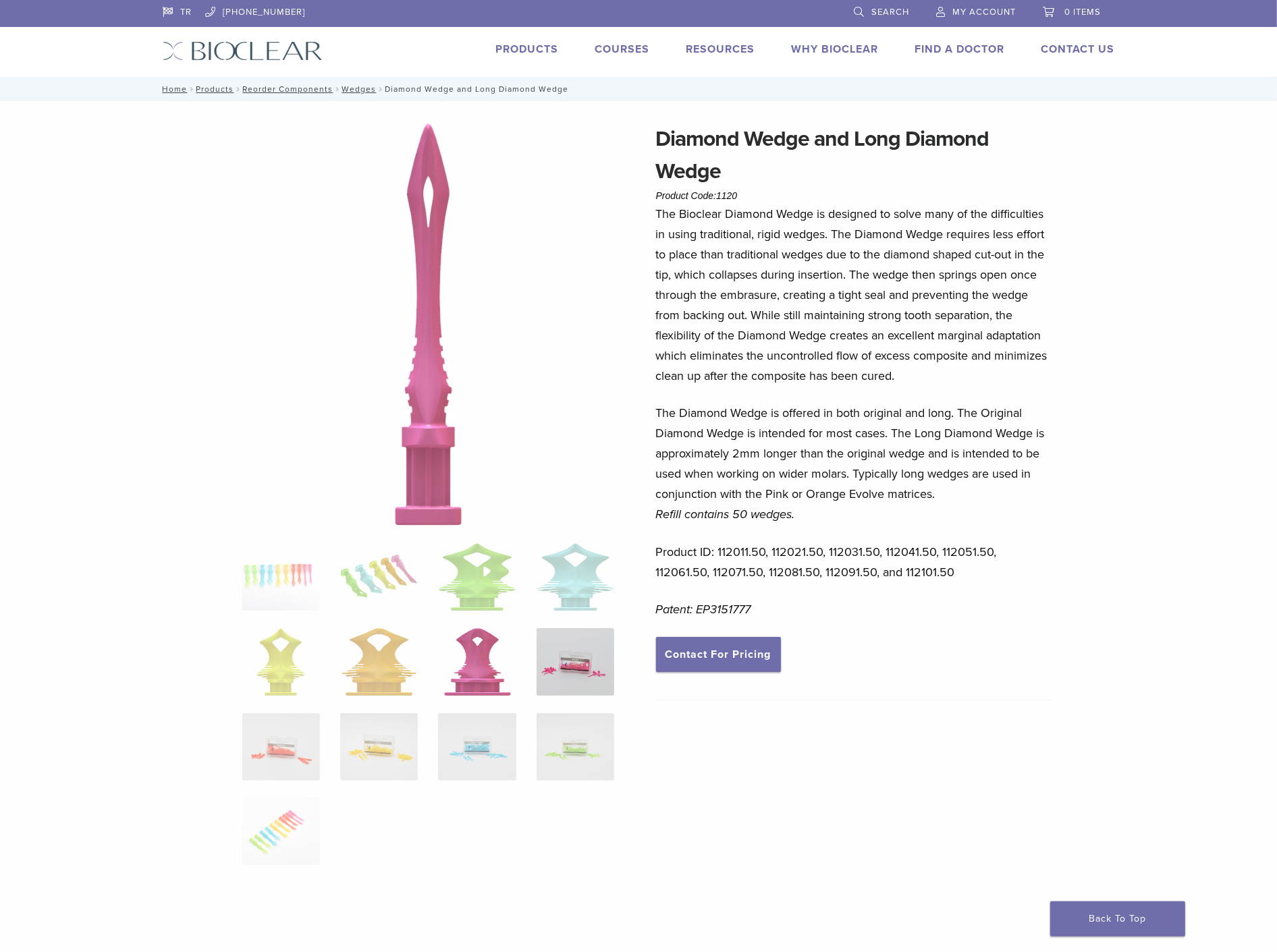
click at [590, 677] on img at bounding box center [575, 662] width 78 height 68
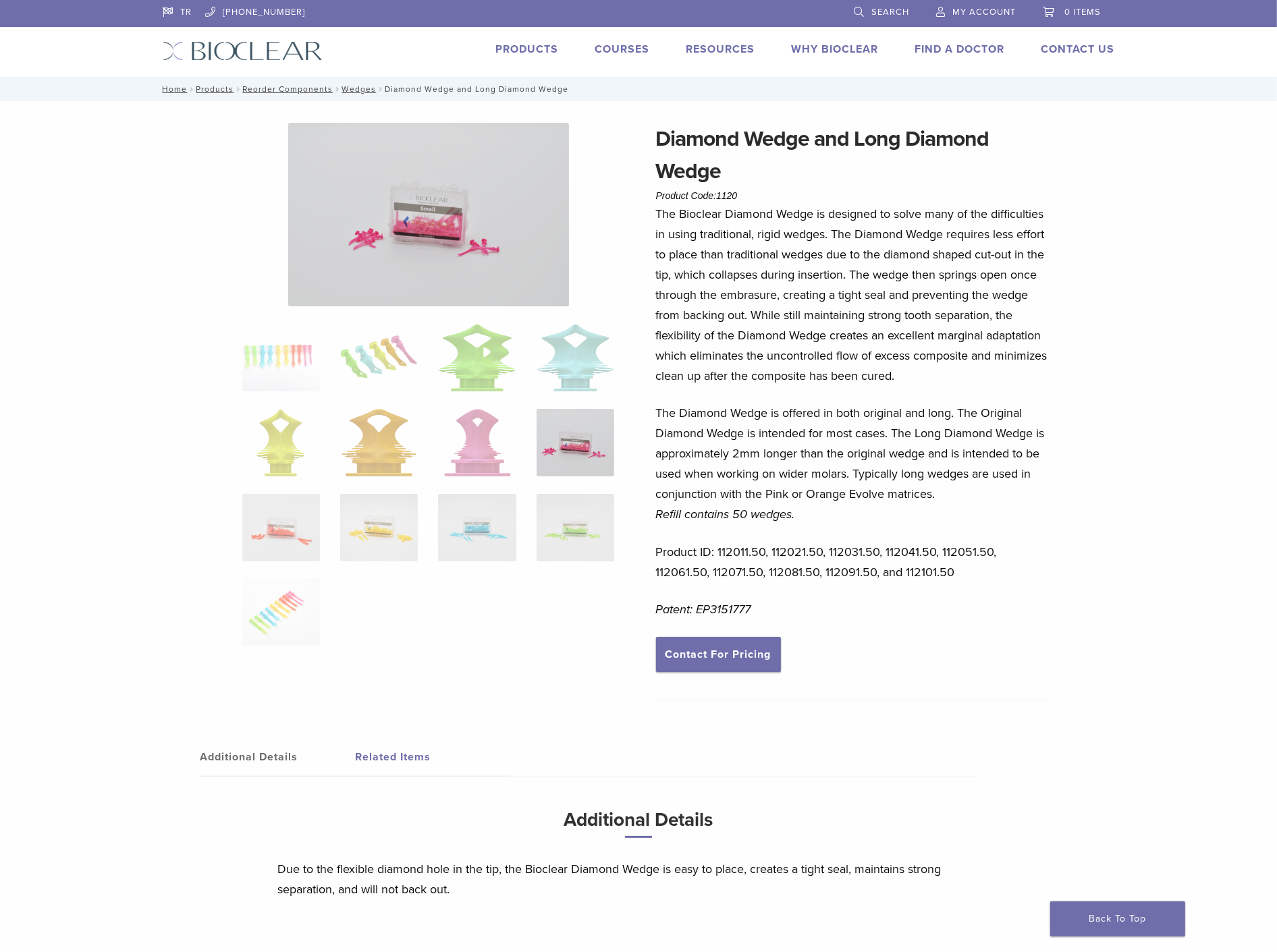
click at [425, 275] on img at bounding box center [428, 214] width 281 height 183
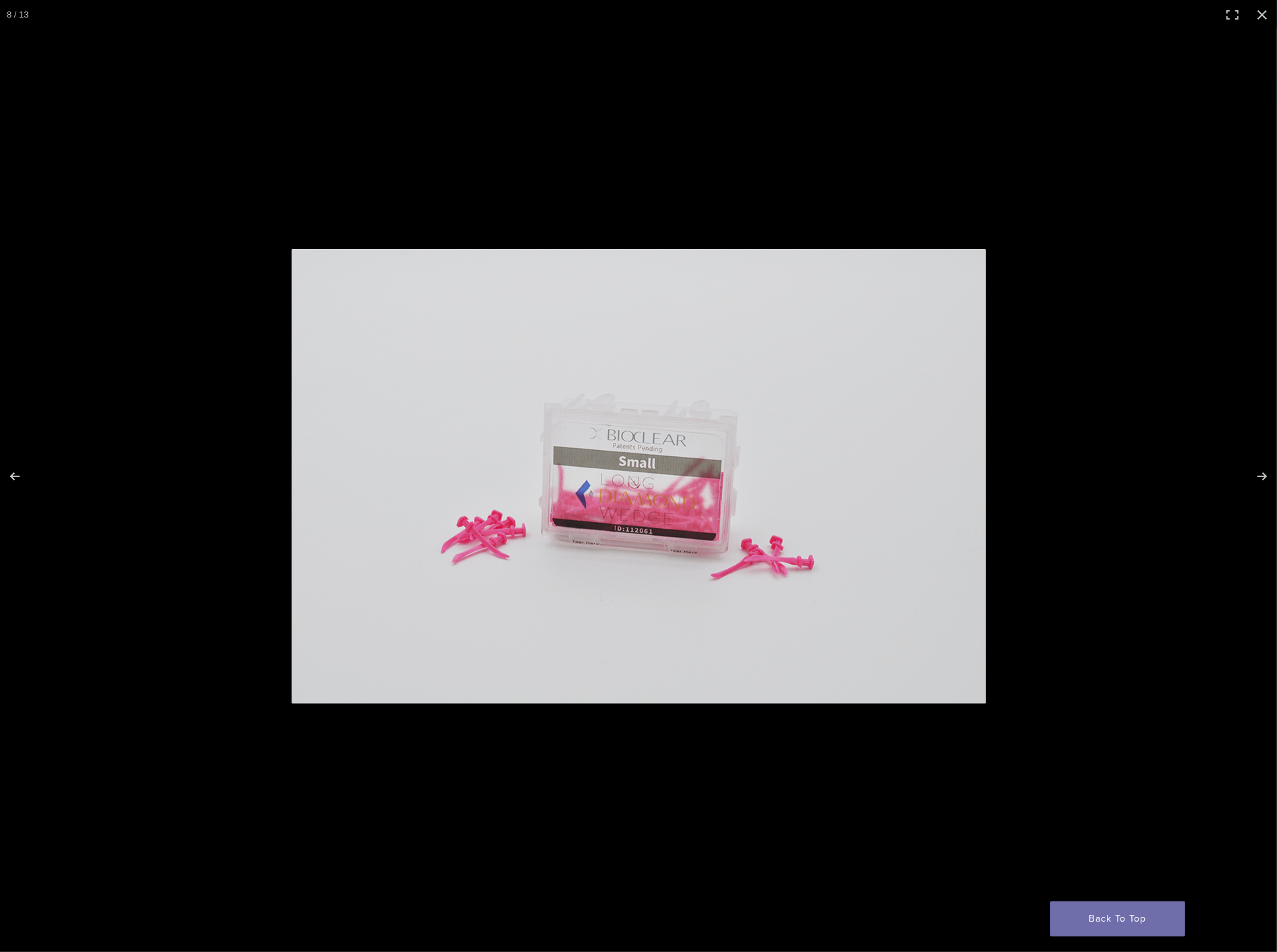
click at [652, 464] on img at bounding box center [638, 476] width 695 height 455
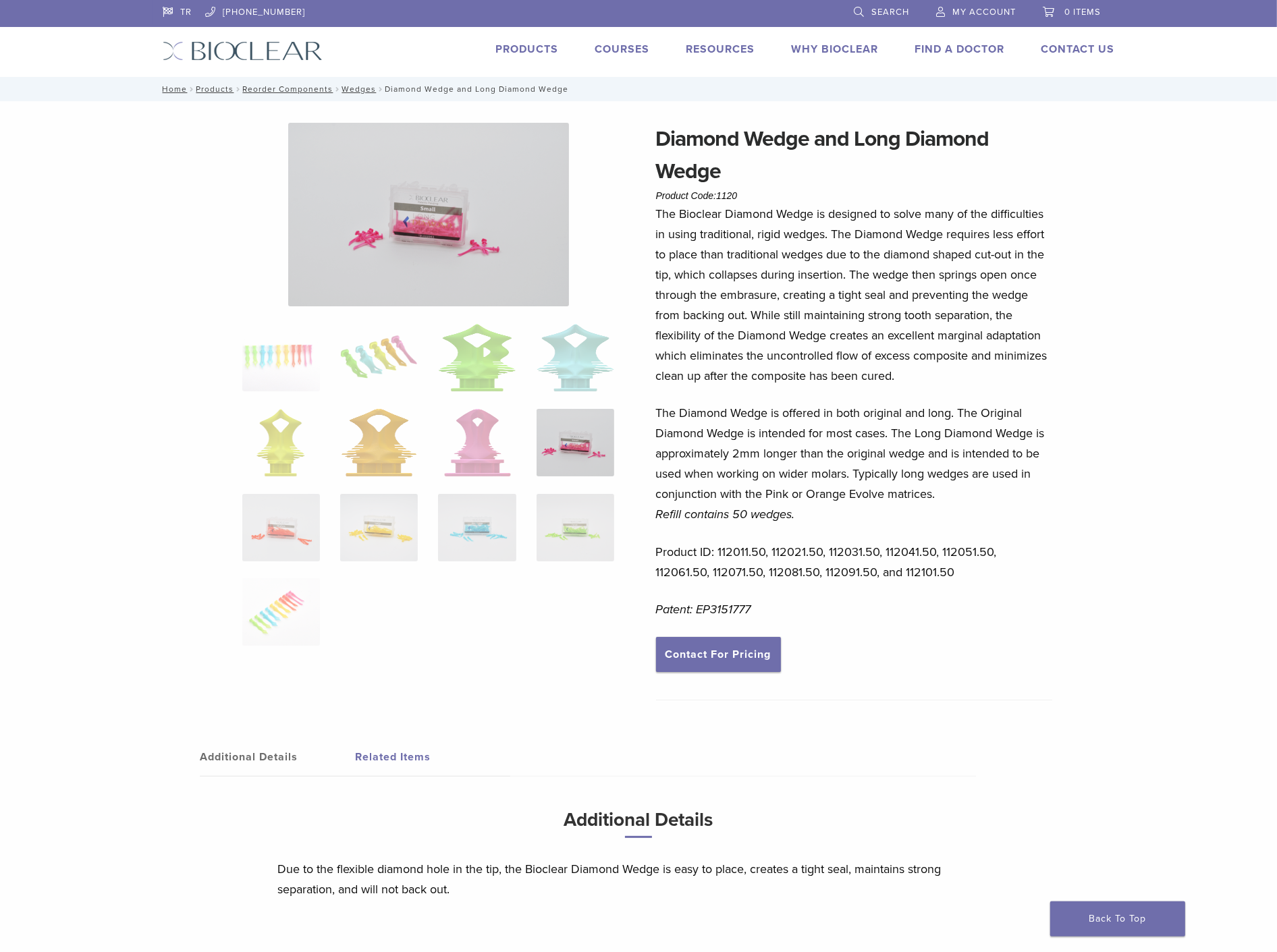
click at [412, 200] on img at bounding box center [428, 214] width 281 height 183
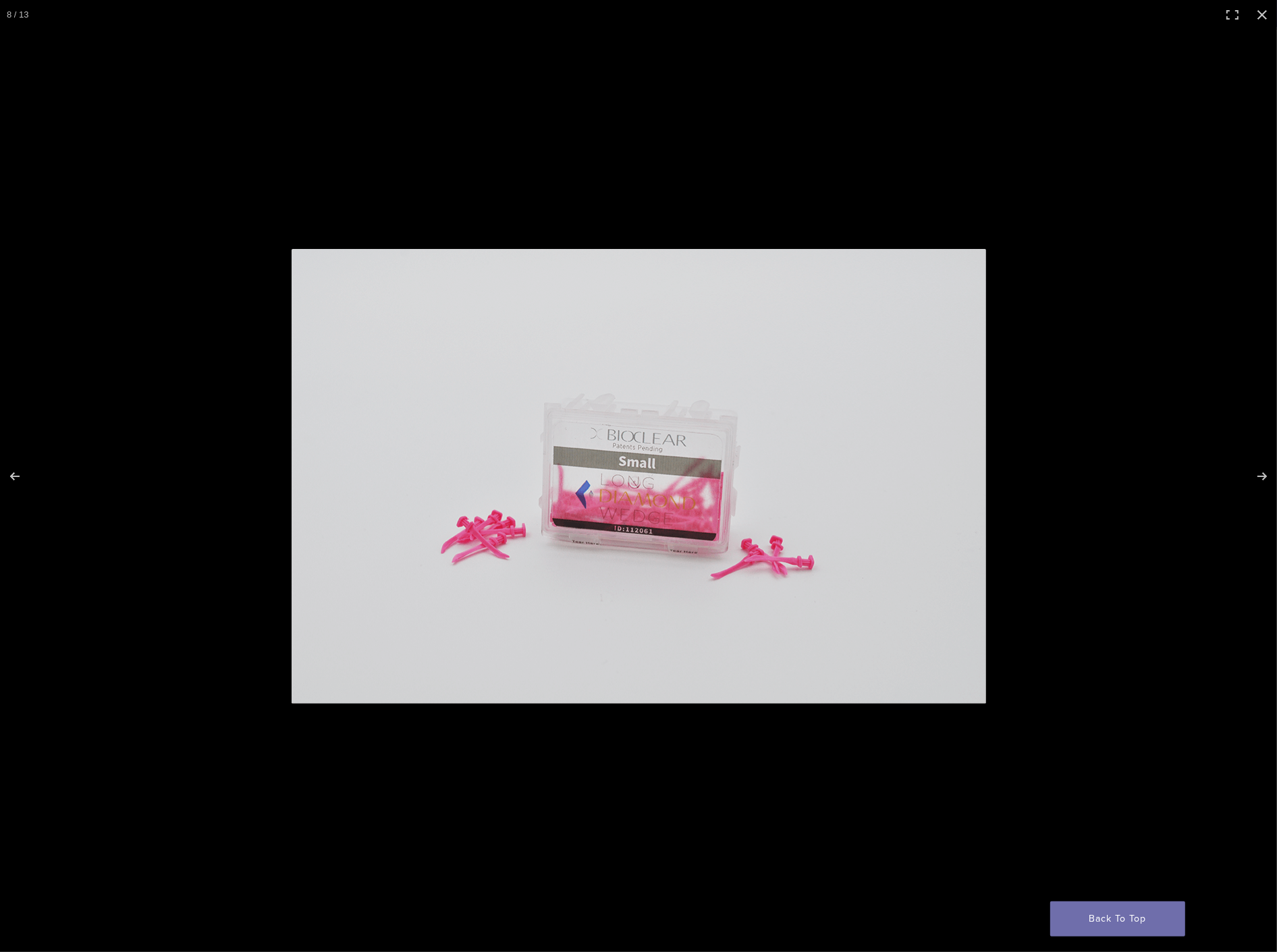
click at [591, 441] on img at bounding box center [638, 476] width 695 height 455
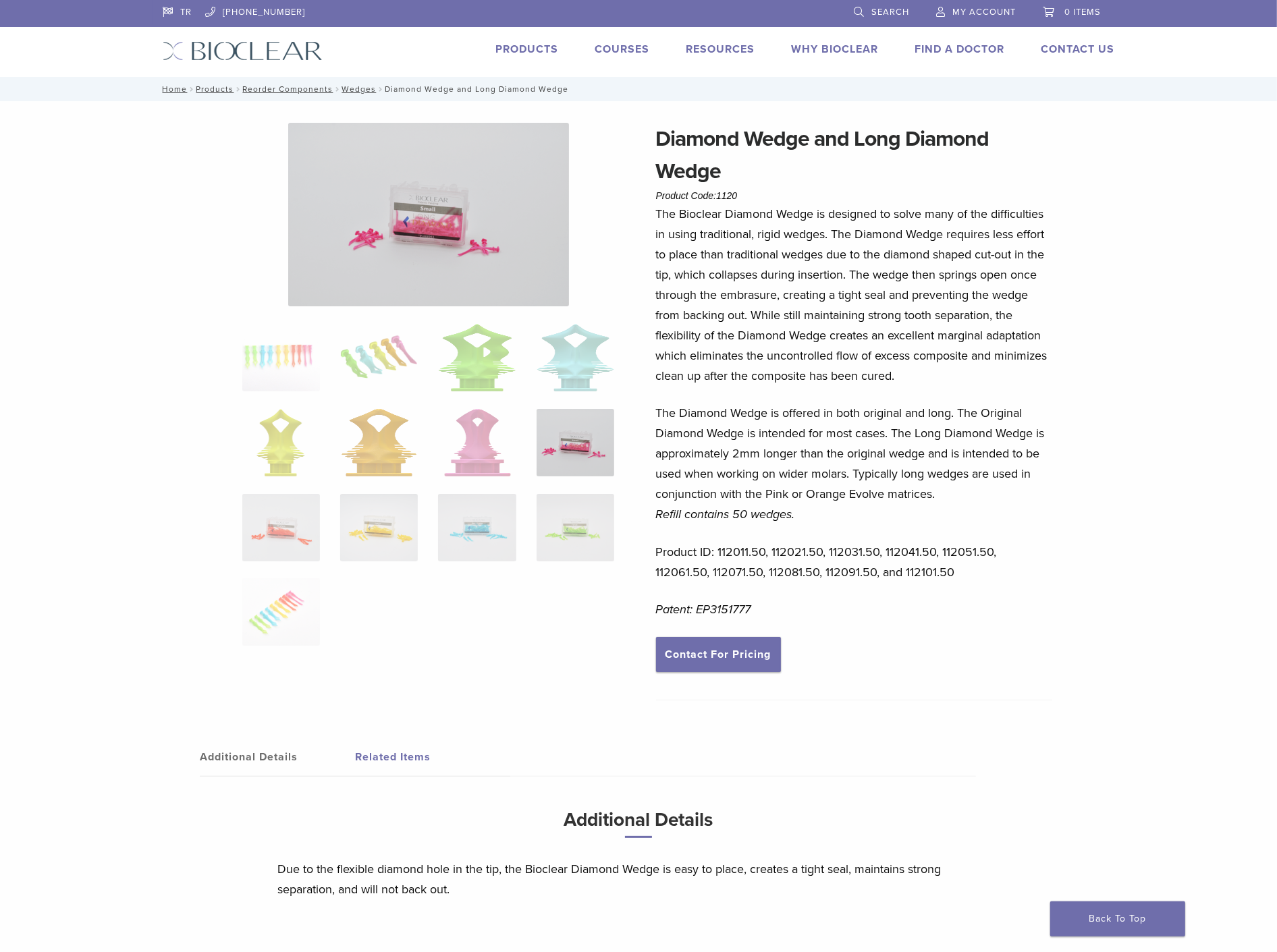
click at [416, 268] on img at bounding box center [428, 214] width 281 height 183
click at [488, 238] on img at bounding box center [428, 214] width 281 height 183
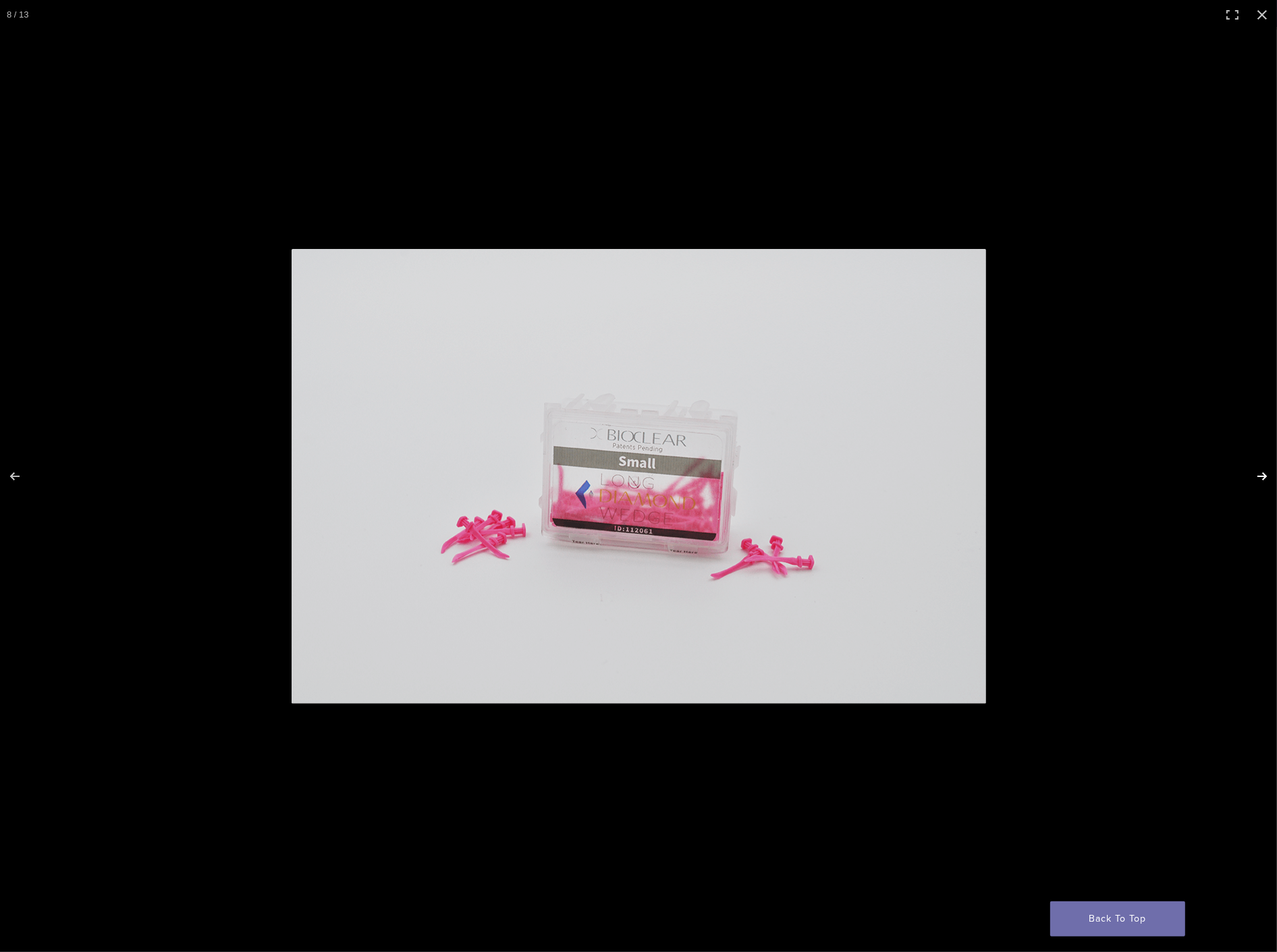
click at [1258, 469] on button "Next (arrow right)" at bounding box center [1253, 476] width 48 height 68
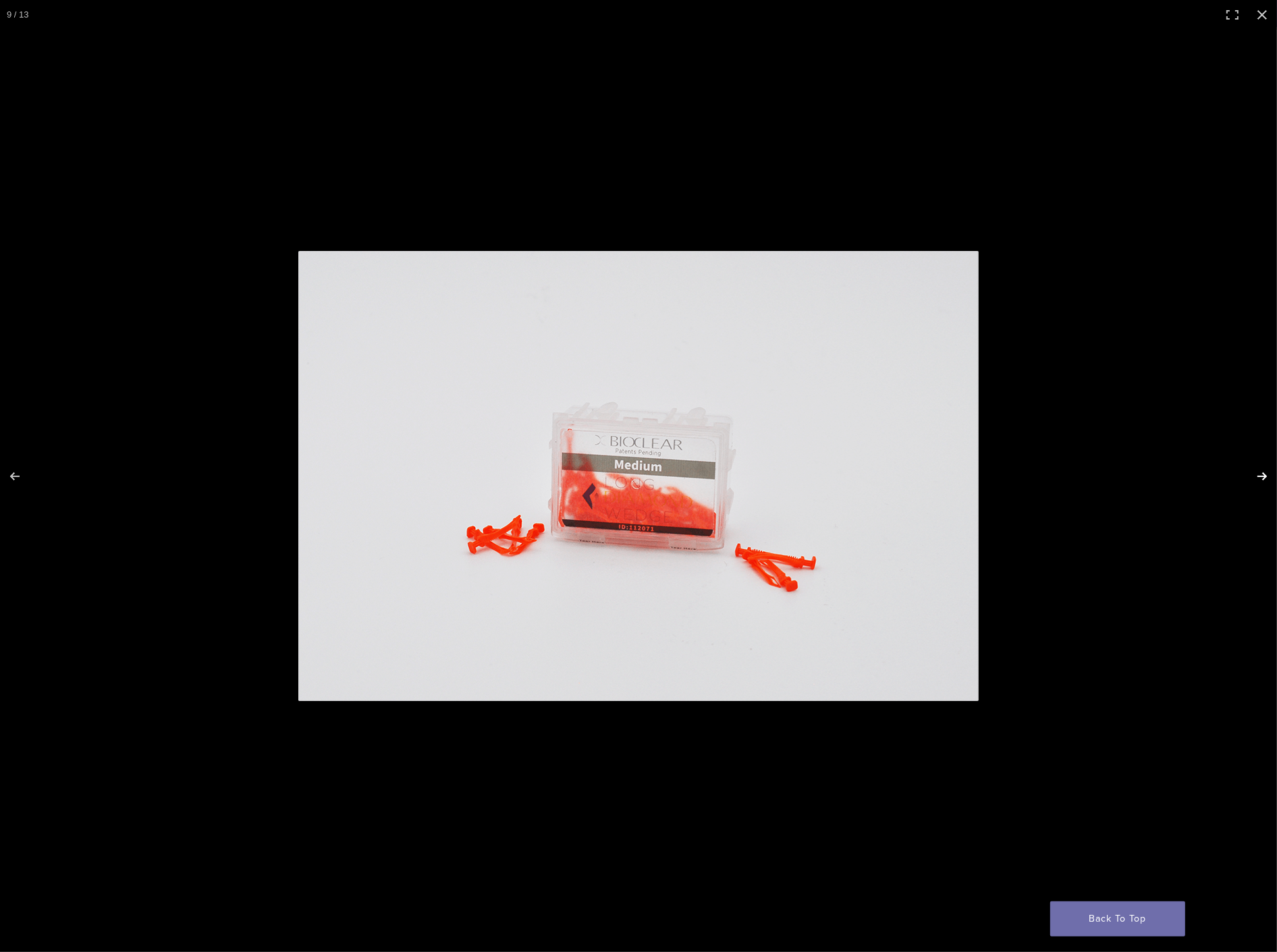
click at [1258, 469] on button "Next (arrow right)" at bounding box center [1253, 476] width 48 height 68
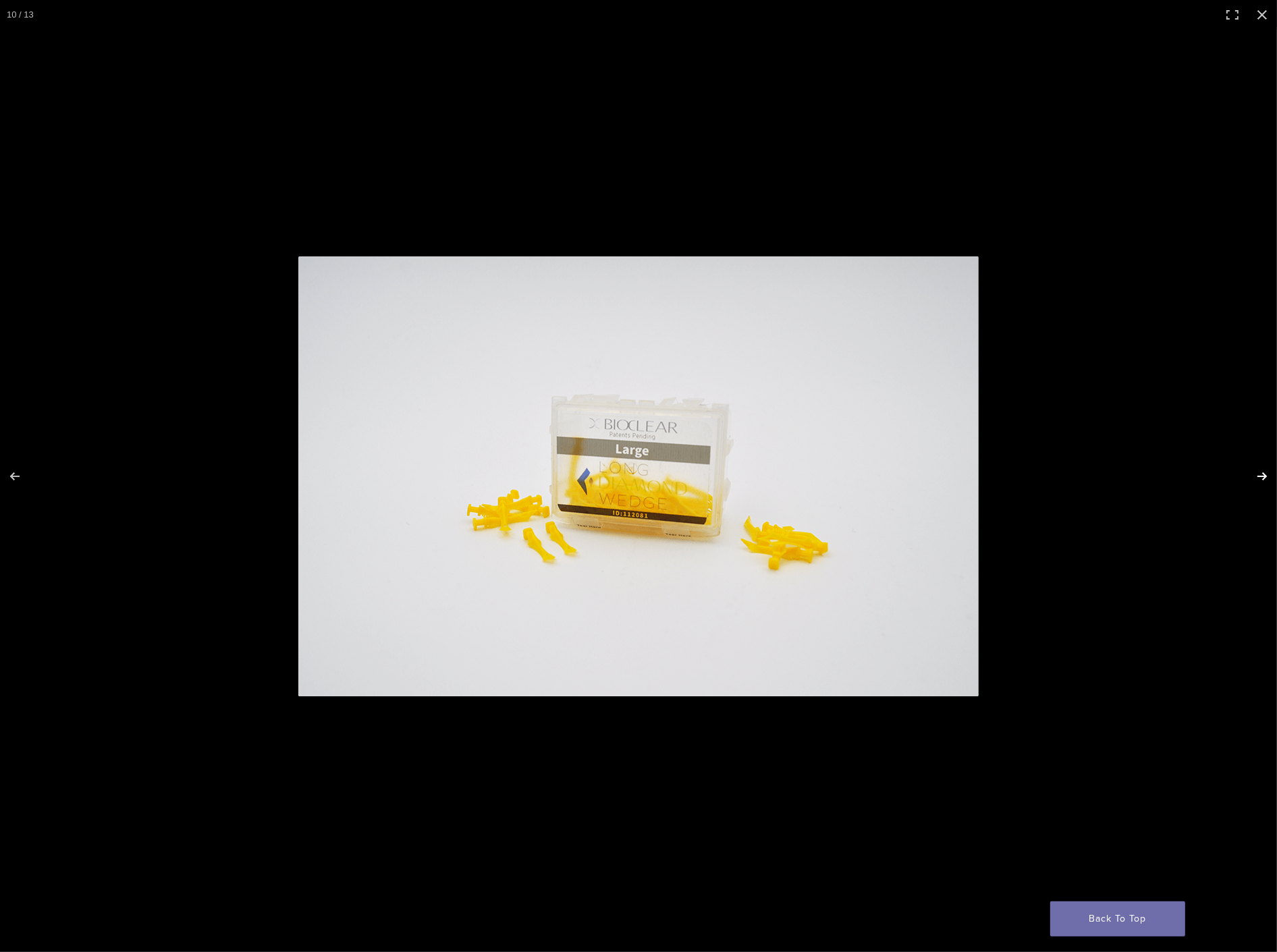
click at [1258, 469] on button "Next (arrow right)" at bounding box center [1253, 476] width 48 height 68
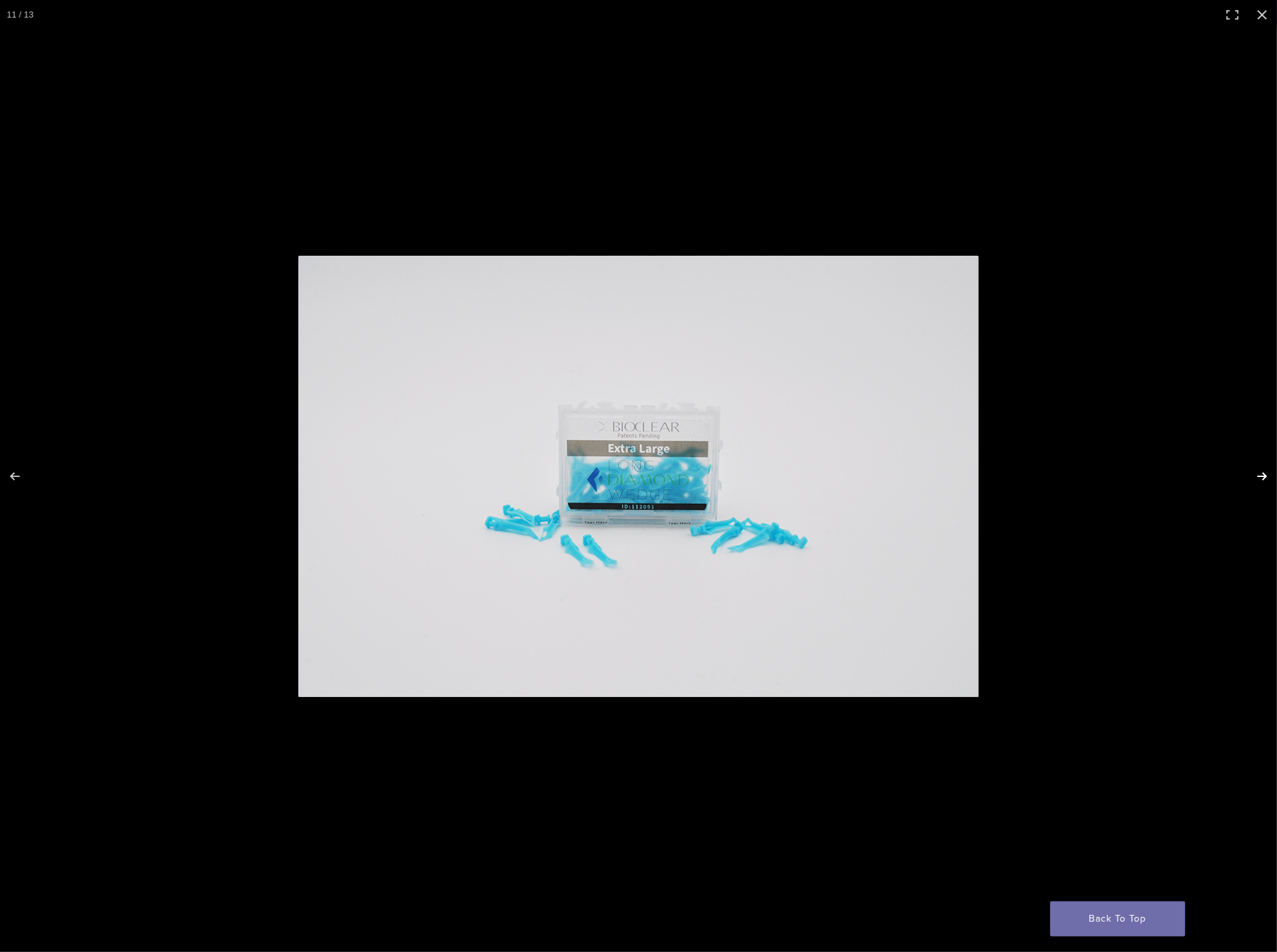
click at [1258, 469] on button "Next (arrow right)" at bounding box center [1253, 476] width 48 height 68
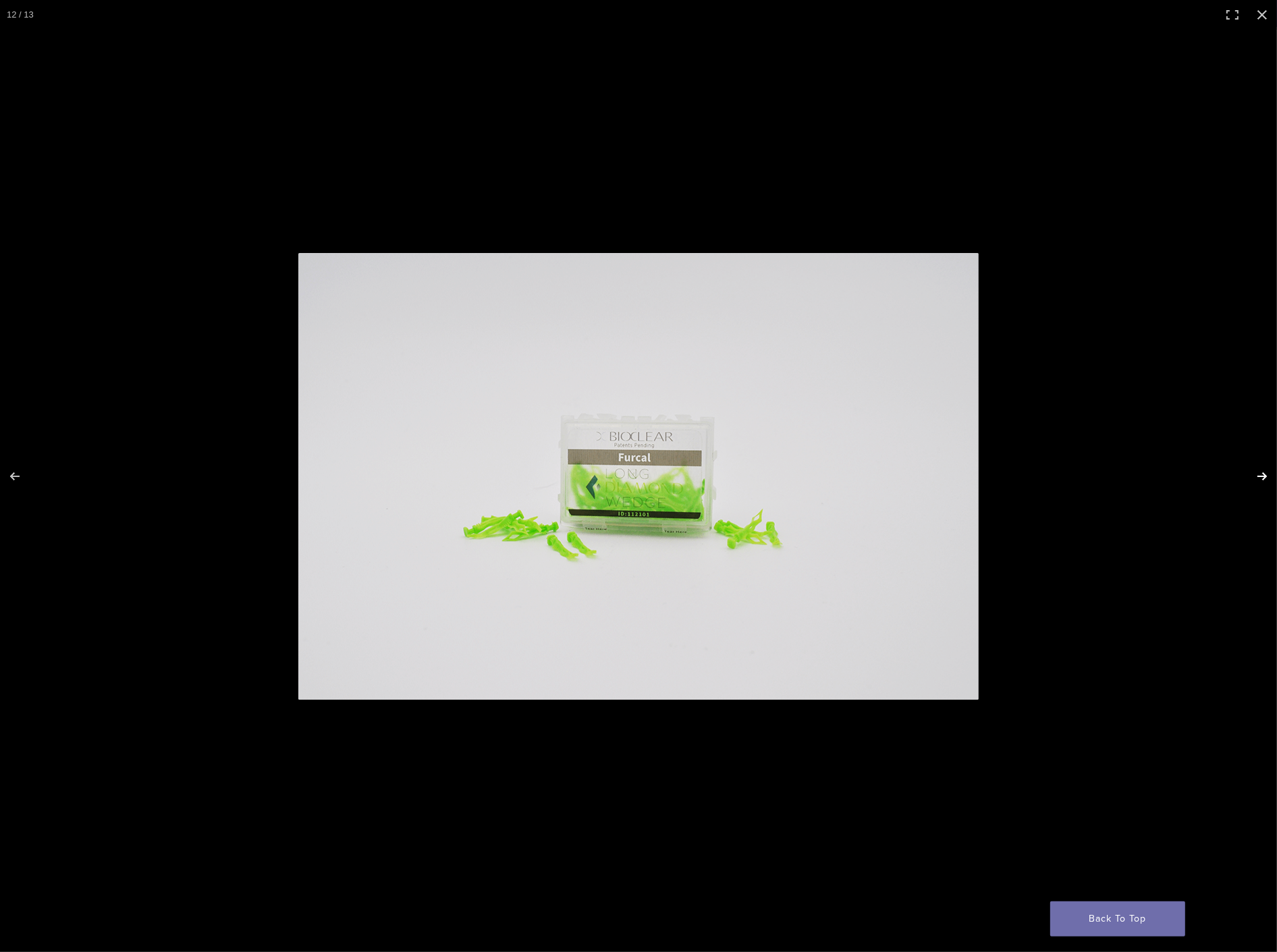
click at [1258, 469] on button "Next (arrow right)" at bounding box center [1253, 476] width 48 height 68
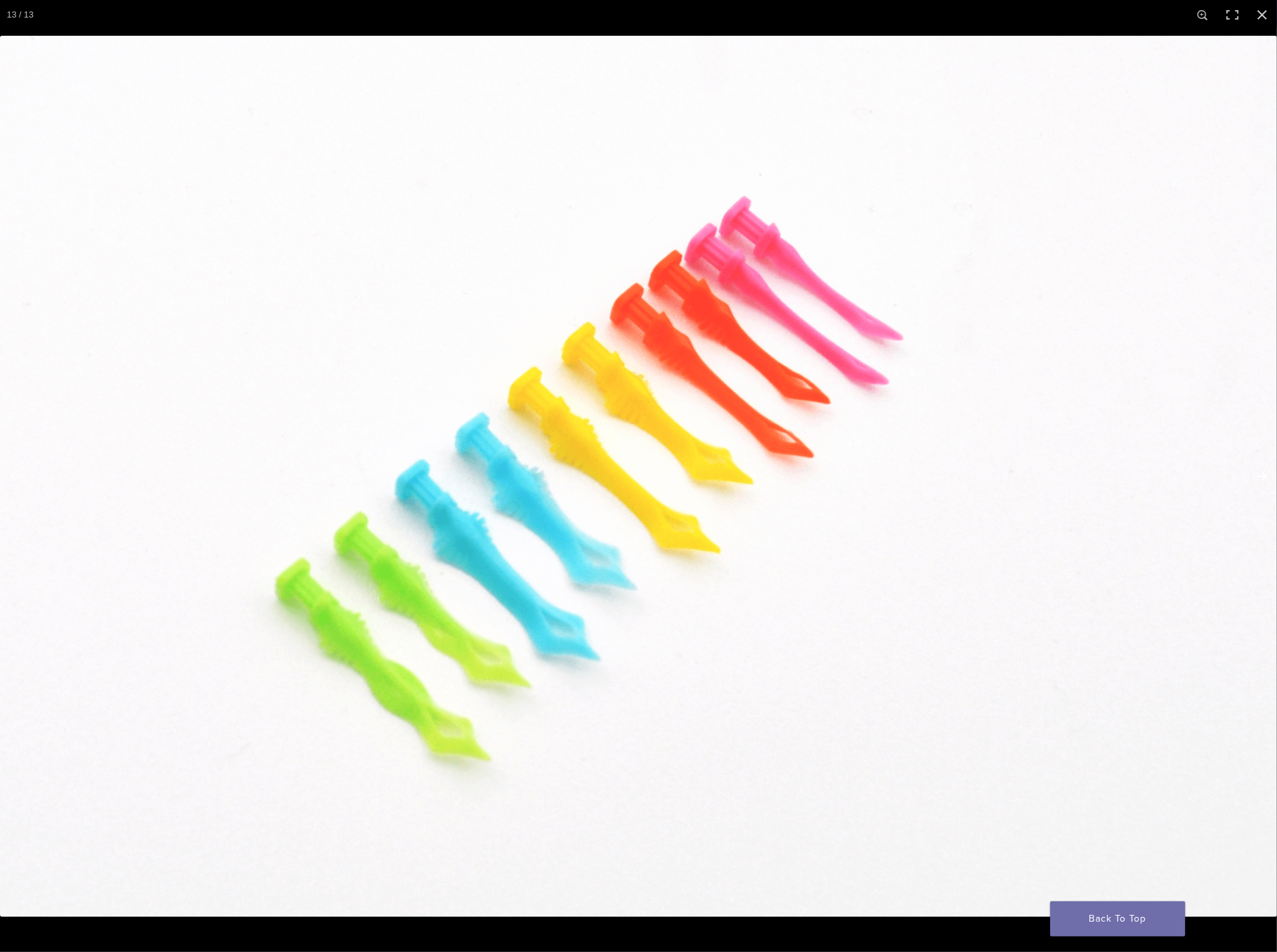
click at [1258, 469] on button "Next (arrow right)" at bounding box center [1253, 476] width 48 height 68
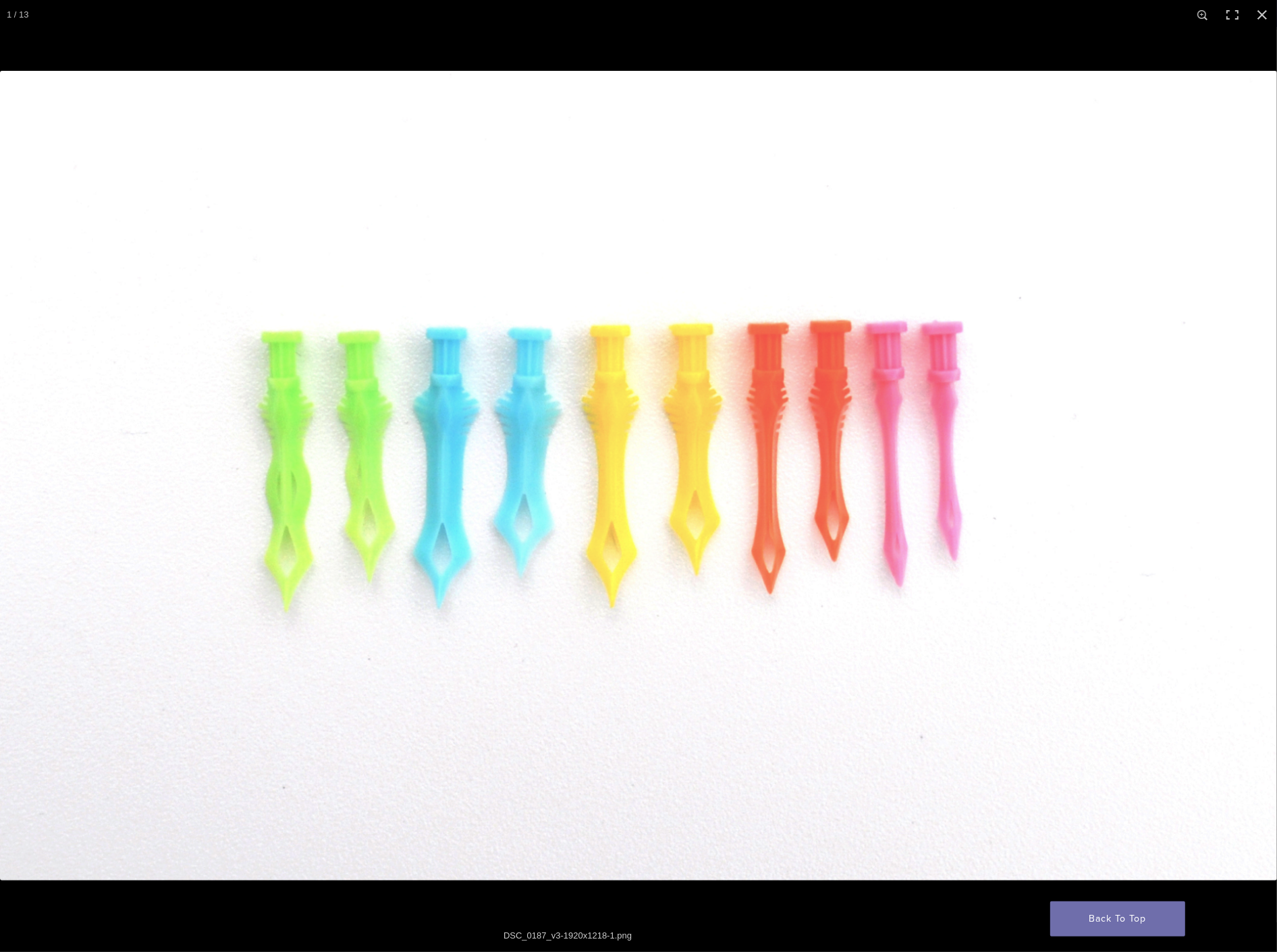
click at [1258, 469] on button "Next (arrow right)" at bounding box center [1253, 476] width 48 height 68
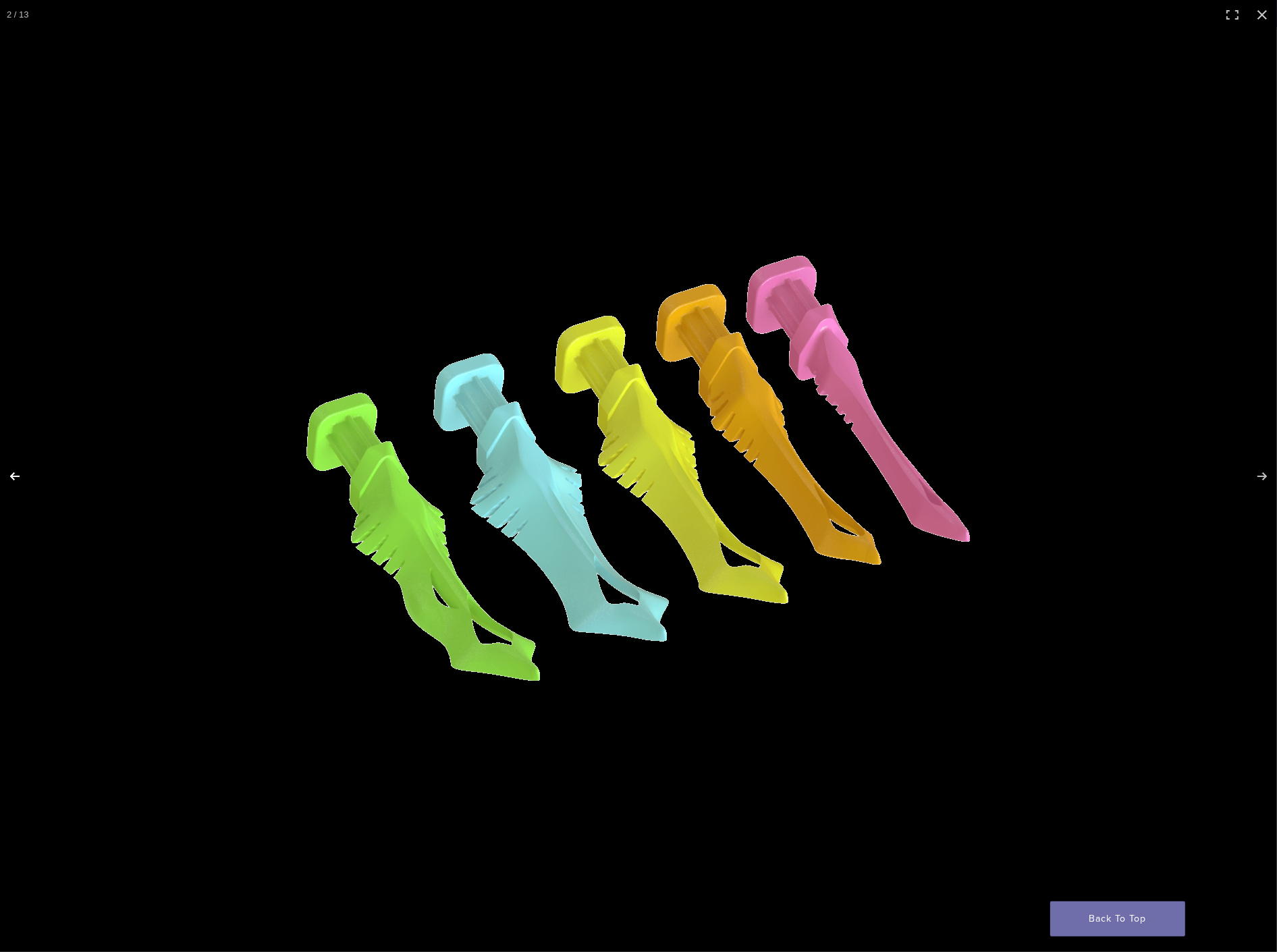
click at [24, 471] on button "Previous (arrow left)" at bounding box center [24, 476] width 48 height 68
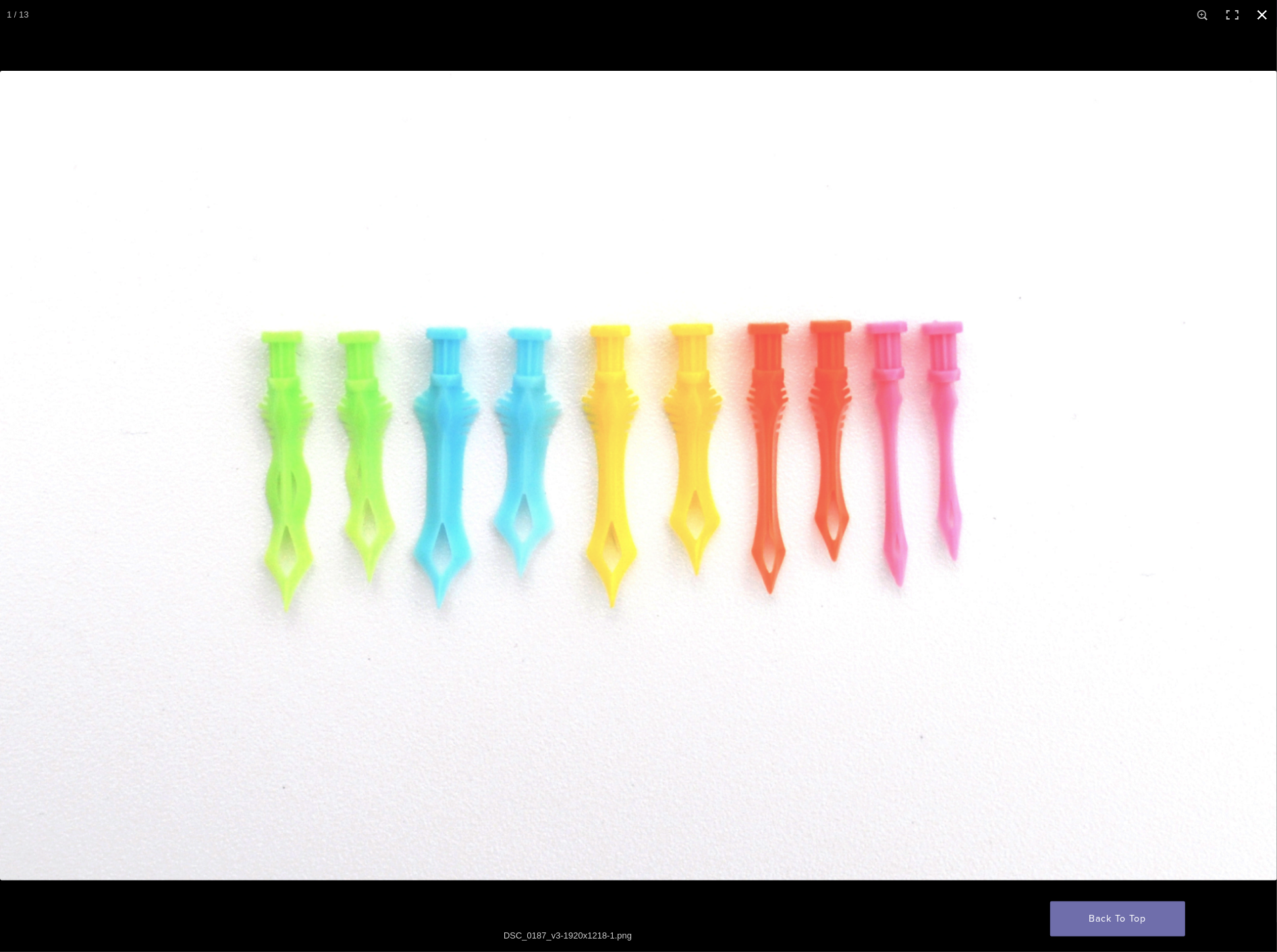
click at [1258, 12] on button "Close (Esc)" at bounding box center [1261, 14] width 30 height 30
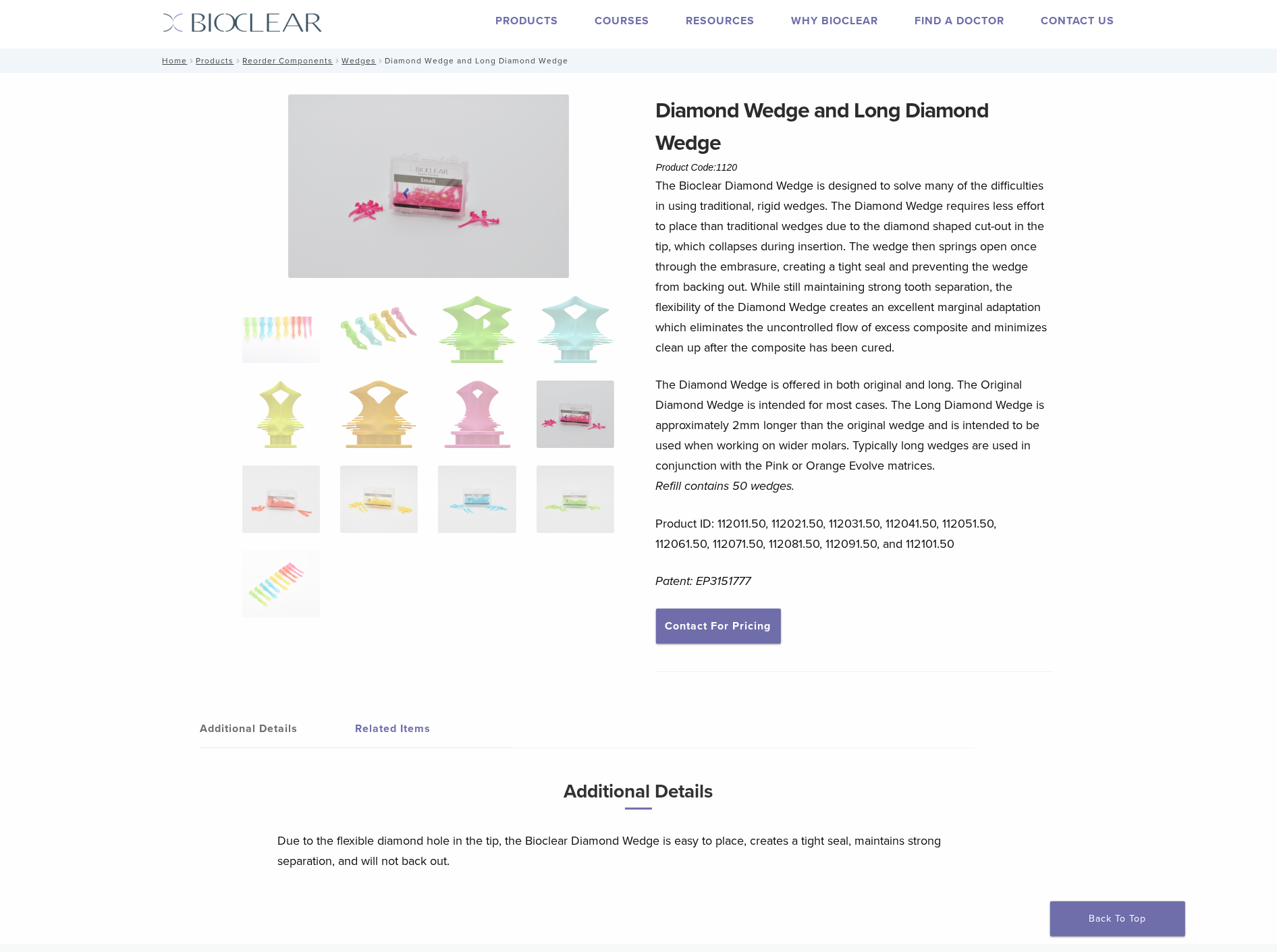
scroll to position [75, 0]
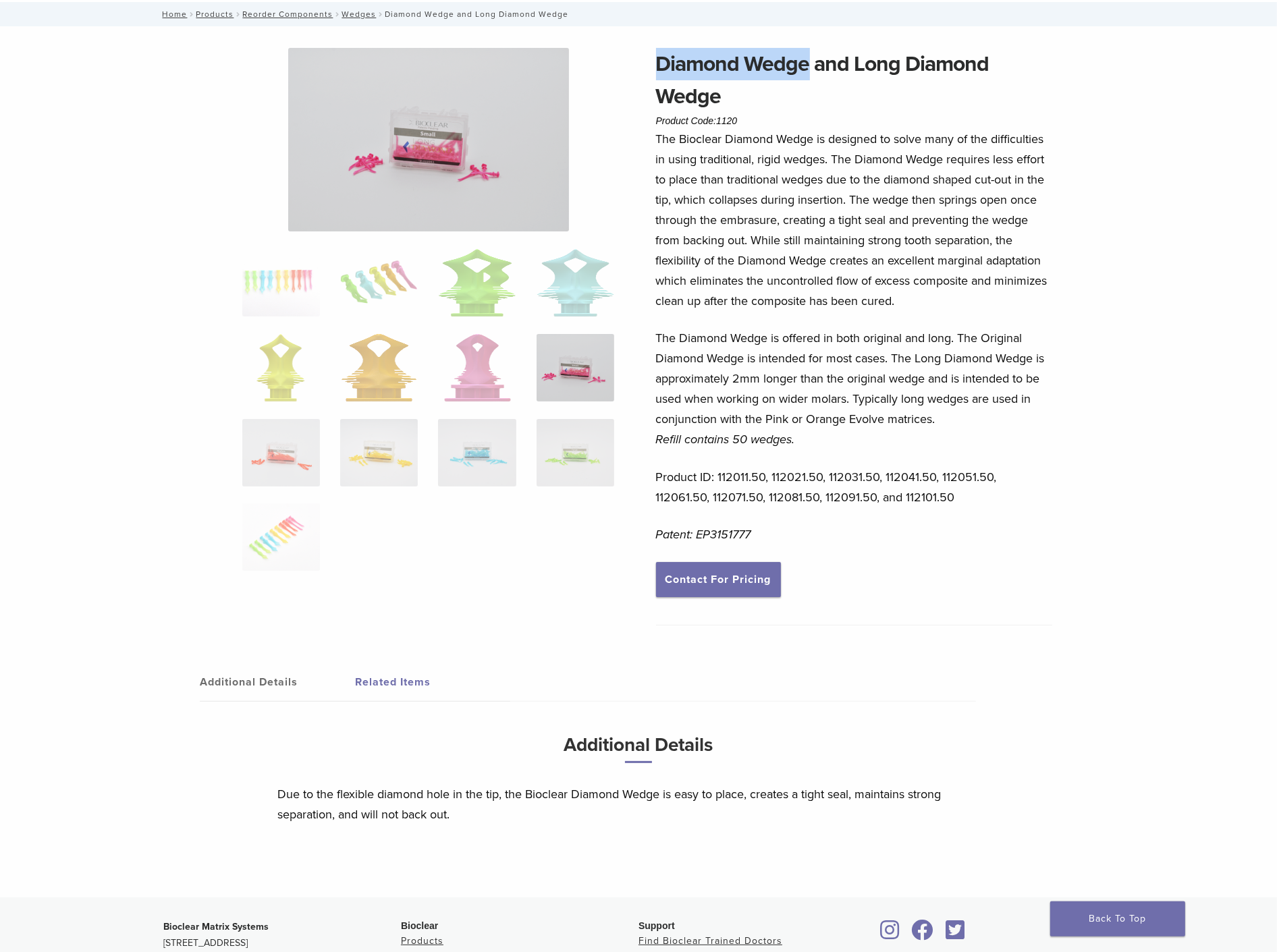
drag, startPoint x: 652, startPoint y: 59, endPoint x: 808, endPoint y: 72, distance: 156.5
click at [808, 72] on div "Diamond Wedge and Long Diamond Wedge Product Code: 1120 $ 48.57 Diamond Wedge a…" at bounding box center [638, 473] width 972 height 849
copy h1 "Diamond Wedge"
click at [483, 276] on img at bounding box center [477, 283] width 78 height 68
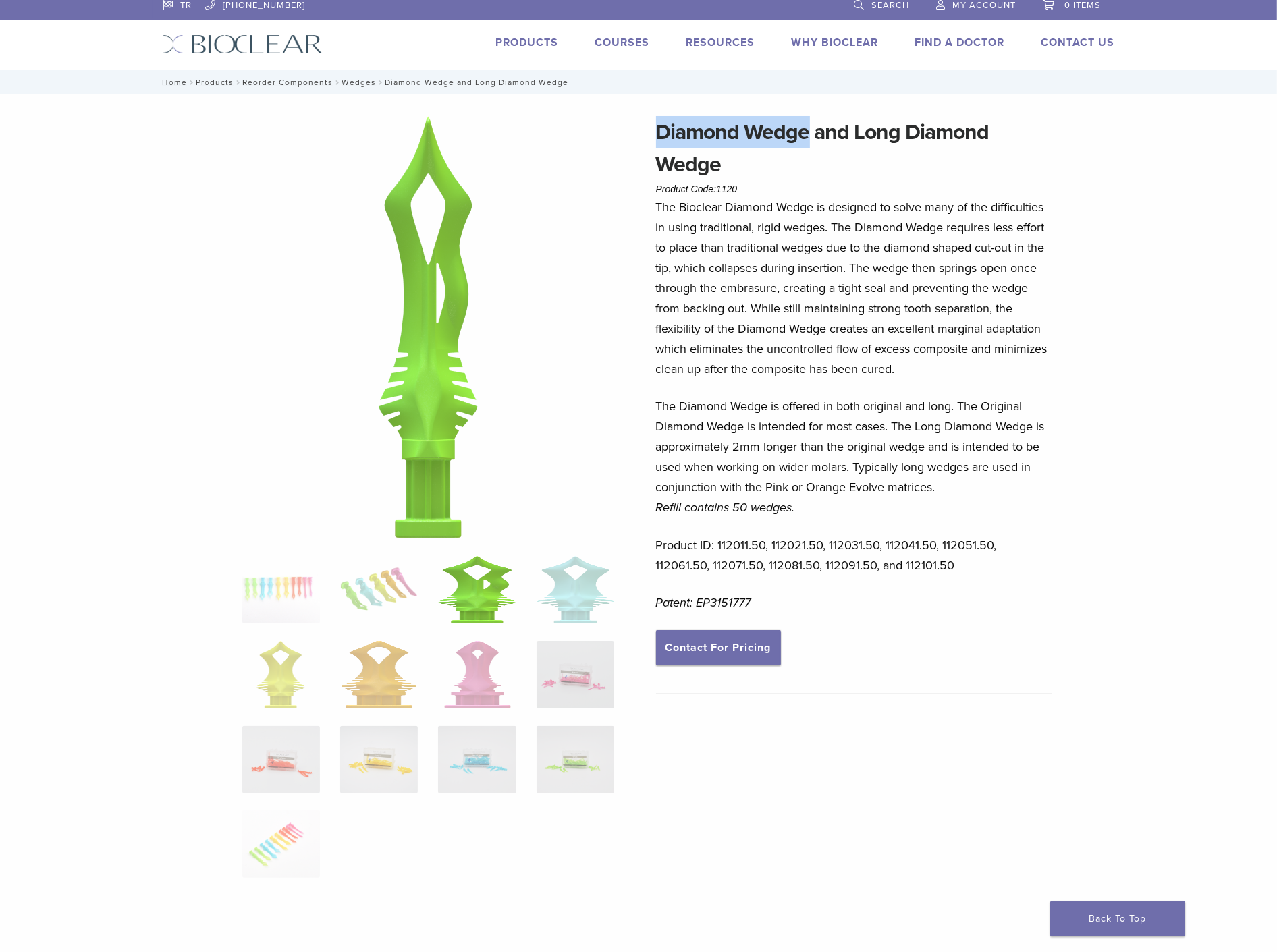
scroll to position [0, 0]
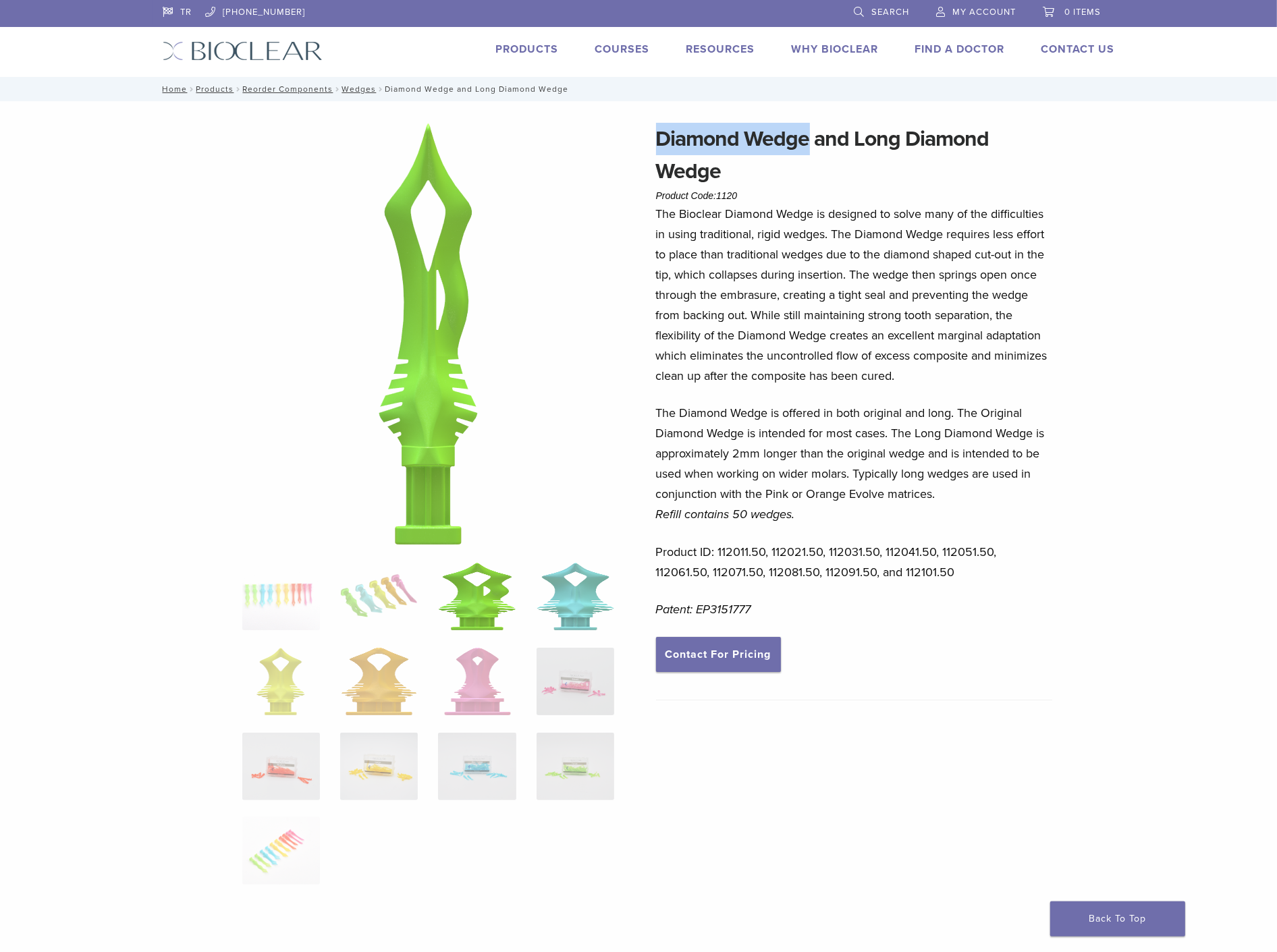
click at [590, 603] on img at bounding box center [575, 597] width 78 height 68
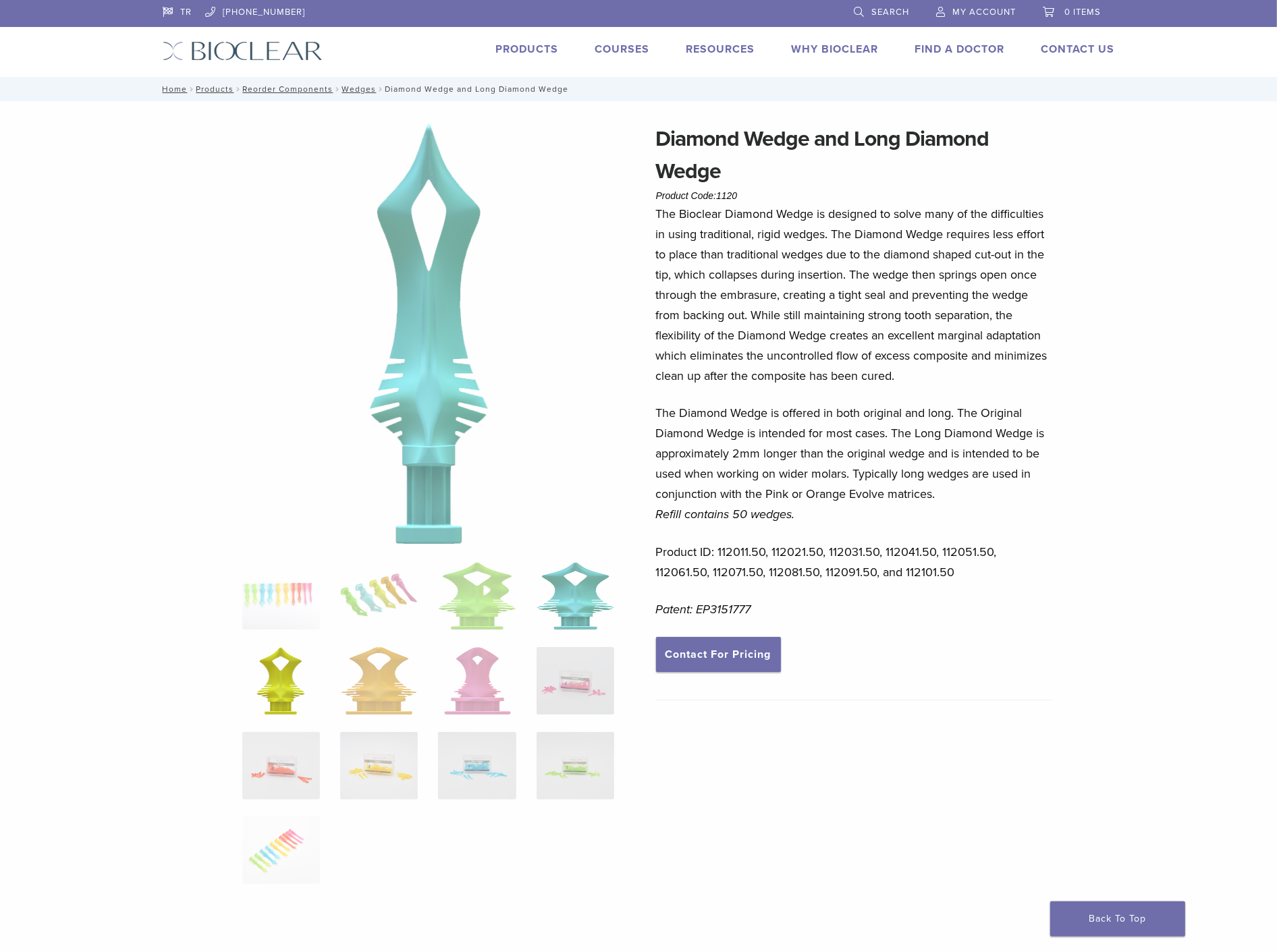
click at [248, 696] on li at bounding box center [281, 681] width 78 height 68
click at [260, 692] on img at bounding box center [280, 681] width 48 height 68
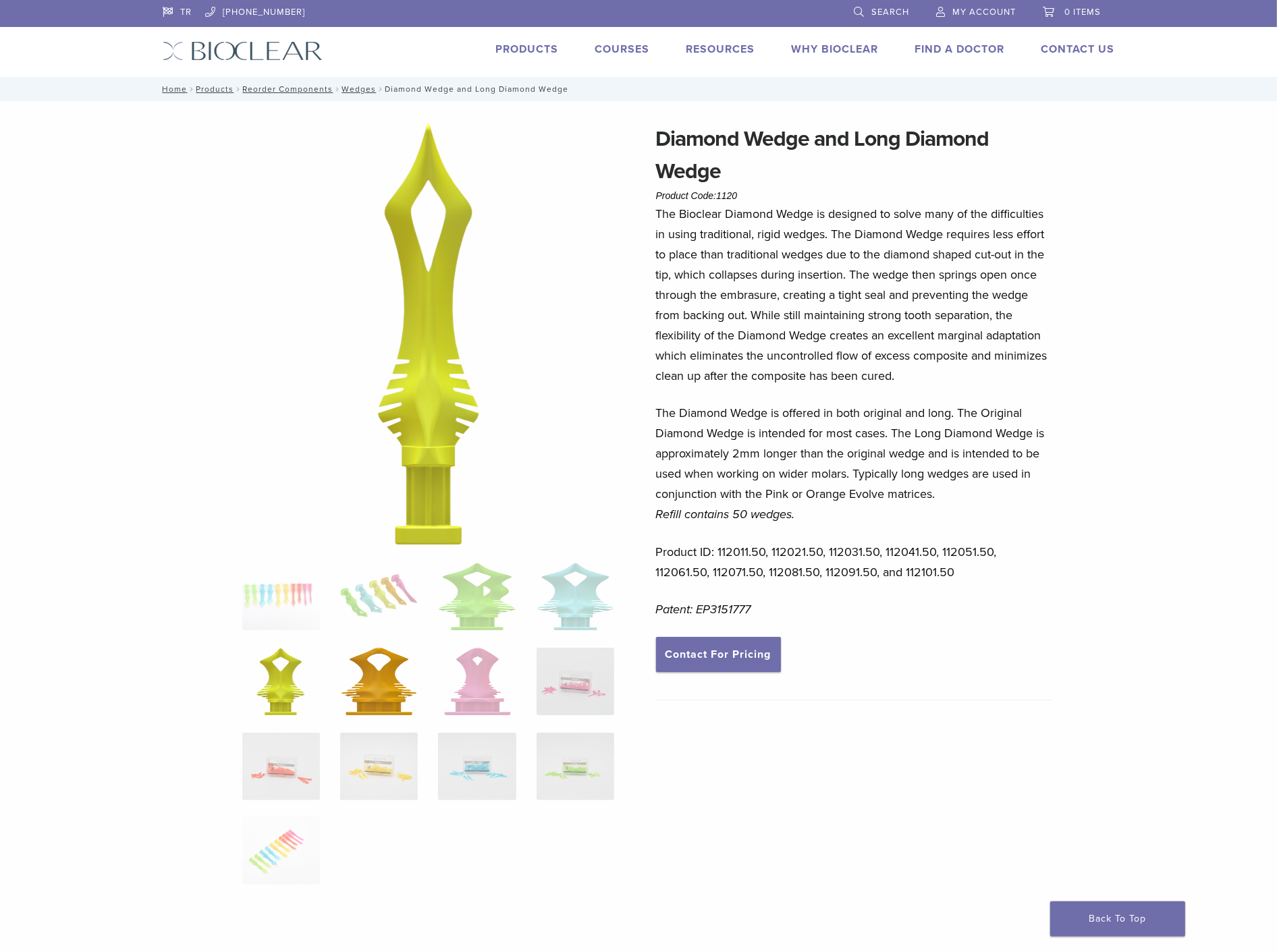
click at [386, 675] on img at bounding box center [379, 681] width 75 height 68
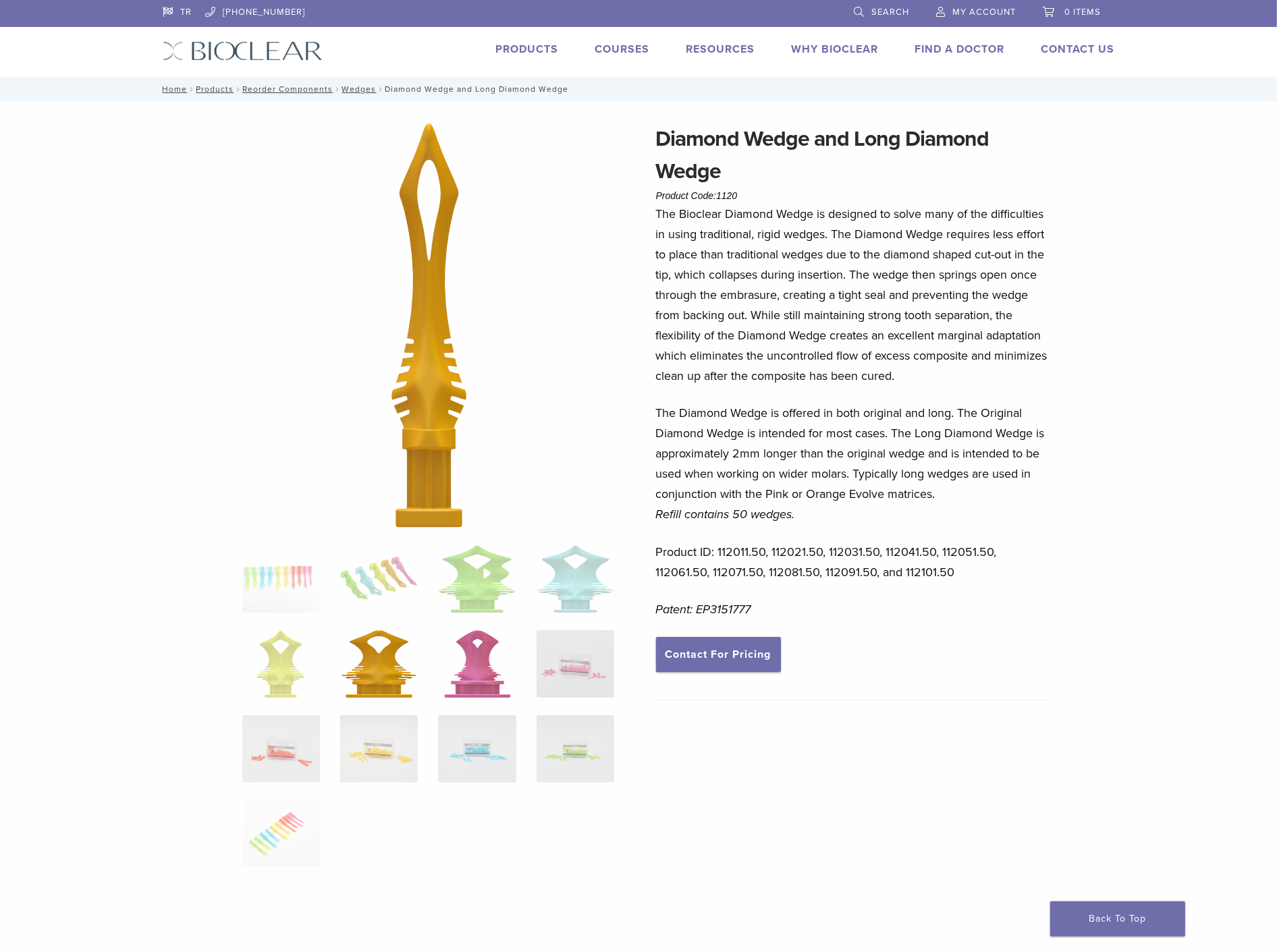
click at [489, 671] on img at bounding box center [477, 664] width 67 height 68
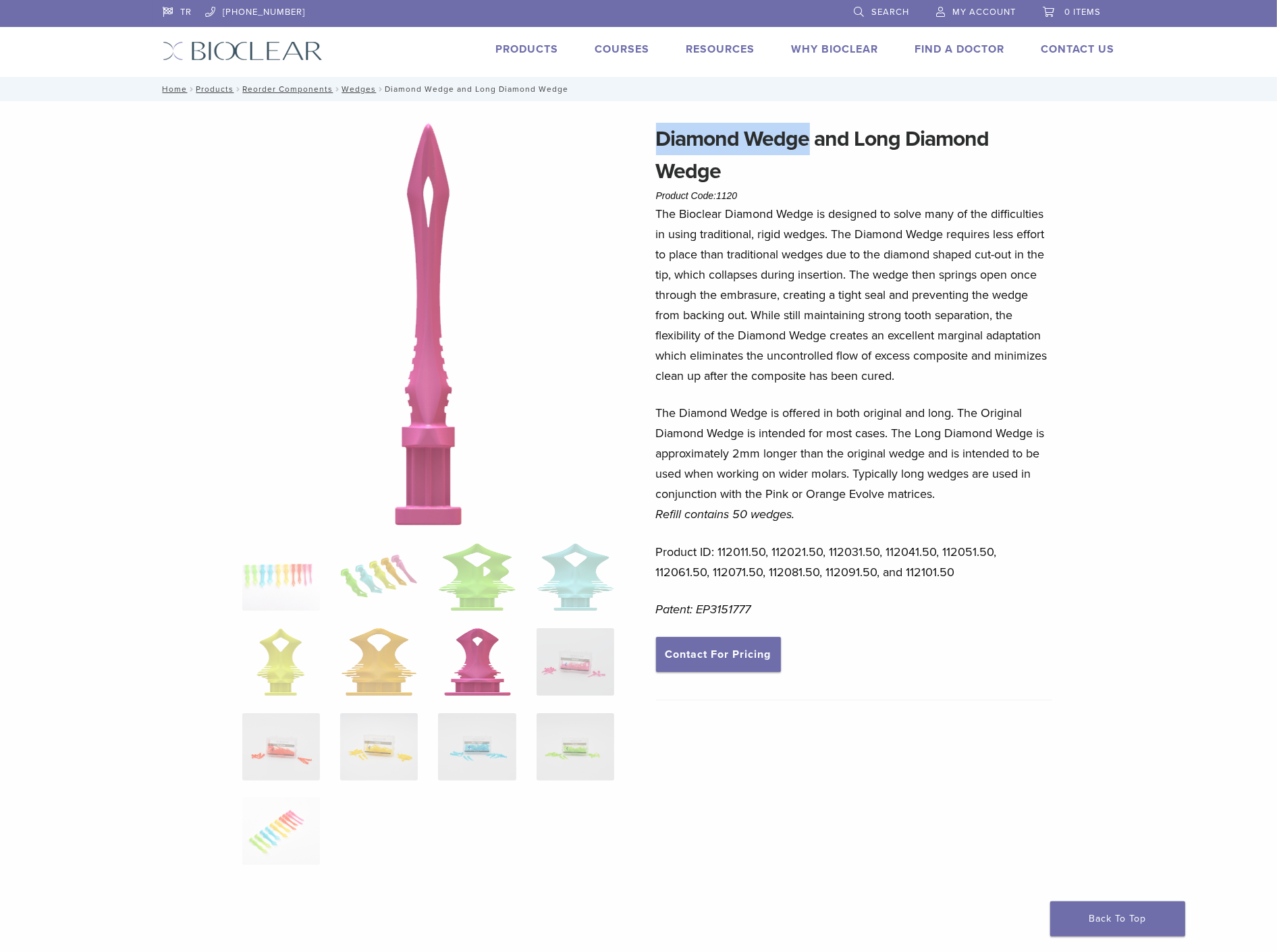
drag, startPoint x: 655, startPoint y: 136, endPoint x: 810, endPoint y: 135, distance: 155.0
click at [810, 135] on h1 "Diamond Wedge and Long Diamond Wedge" at bounding box center [854, 155] width 397 height 65
copy h1 "Diamond Wedge"
